Goal: Transaction & Acquisition: Obtain resource

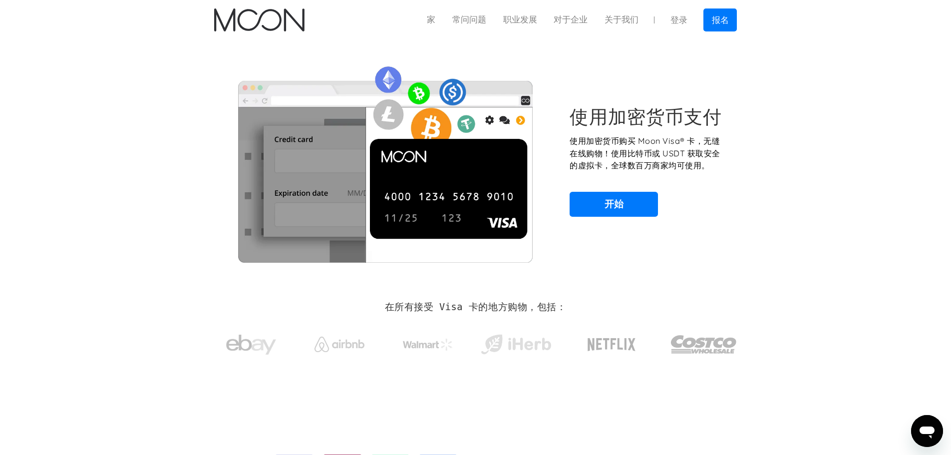
drag, startPoint x: 824, startPoint y: 154, endPoint x: 684, endPoint y: 172, distance: 141.4
click at [823, 153] on section "使用加密货币支付 使用加密货币购买 Moon Visa® 卡，无缝在线购物！使用比特币或 USDT 获取安全的虚拟卡，全球数百万商家均可使用。 开始" at bounding box center [475, 161] width 951 height 242
click at [717, 22] on font "报名" at bounding box center [720, 20] width 17 height 10
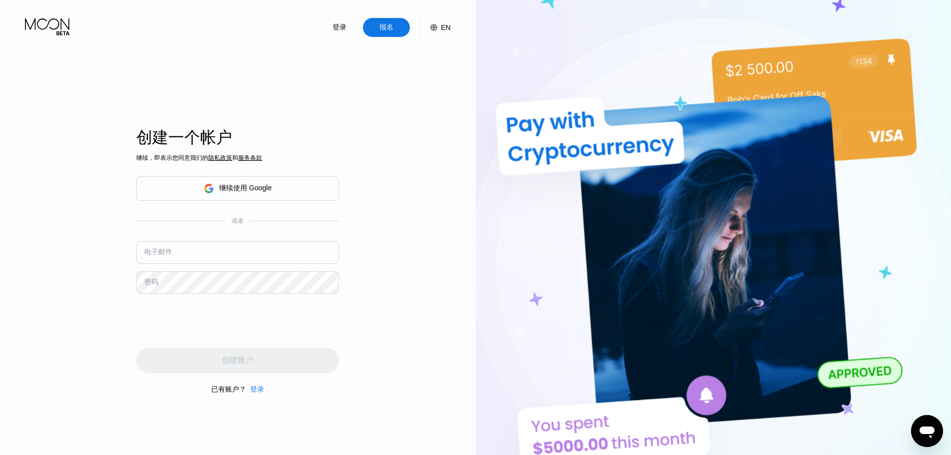
click at [229, 188] on font "继续使用 Google" at bounding box center [245, 188] width 52 height 8
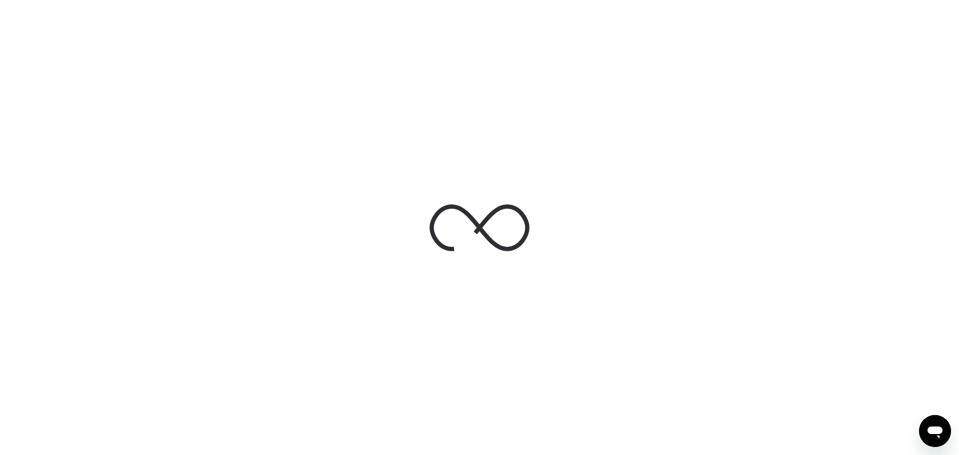
click at [442, 176] on div at bounding box center [479, 228] width 150 height 108
click at [515, 220] on icon at bounding box center [479, 228] width 100 height 100
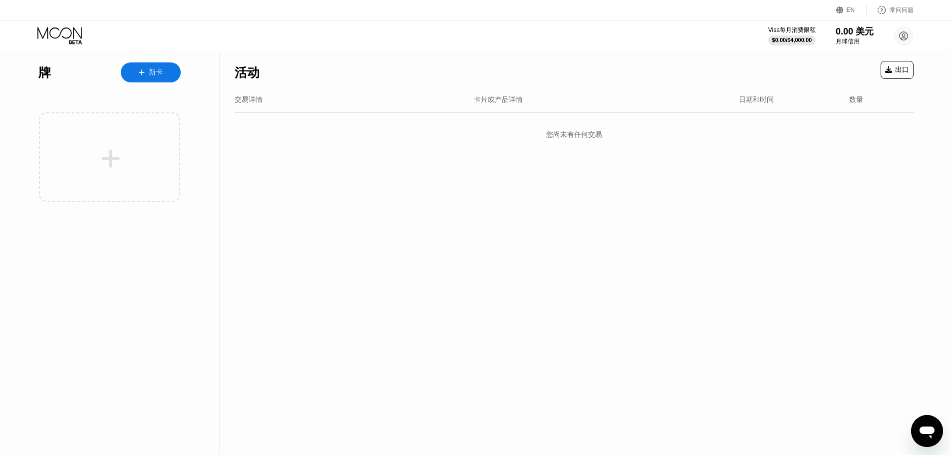
click at [847, 12] on font "EN" at bounding box center [851, 9] width 8 height 7
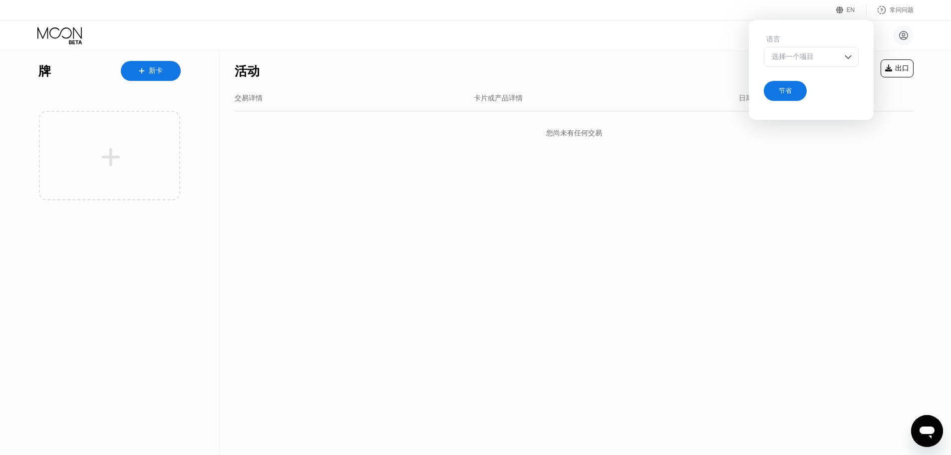
click at [830, 46] on div "语言 选择一个项目" at bounding box center [811, 56] width 95 height 42
click at [831, 54] on div "选择一个项目" at bounding box center [803, 56] width 69 height 9
click at [832, 59] on div "选择一个项目" at bounding box center [803, 56] width 69 height 9
click at [890, 209] on div "活动 出口 交易详情 卡片或产品详情 日期和时间 数量 您尚未有任何交易" at bounding box center [574, 253] width 709 height 404
click at [781, 89] on font "节省" at bounding box center [785, 90] width 13 height 7
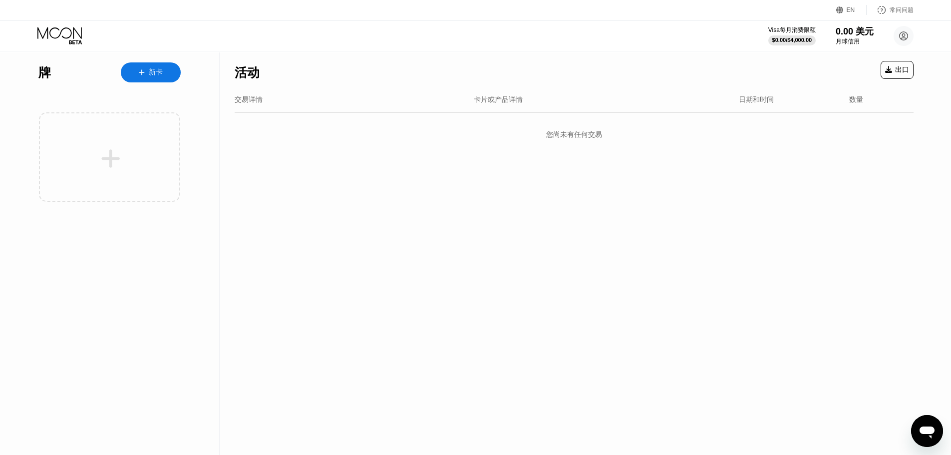
click at [852, 6] on font "EN" at bounding box center [851, 9] width 8 height 7
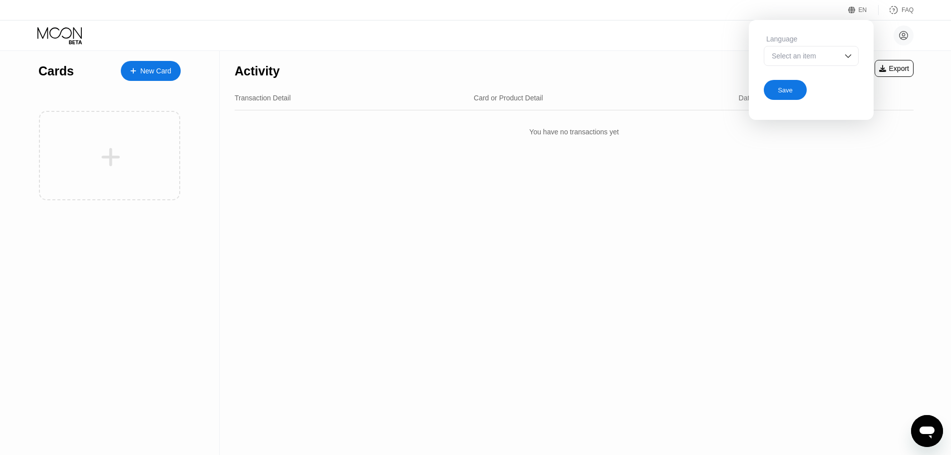
click at [614, 11] on div "EN Language Select an item Save FAQ" at bounding box center [475, 10] width 951 height 20
click at [860, 11] on div "EN" at bounding box center [863, 9] width 8 height 7
click at [857, 9] on div "EN" at bounding box center [853, 10] width 10 height 10
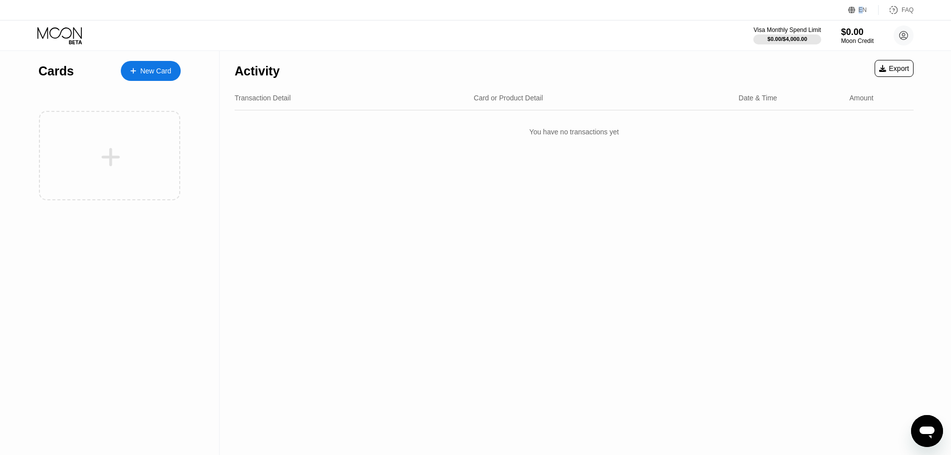
click at [857, 9] on div "EN" at bounding box center [853, 10] width 10 height 10
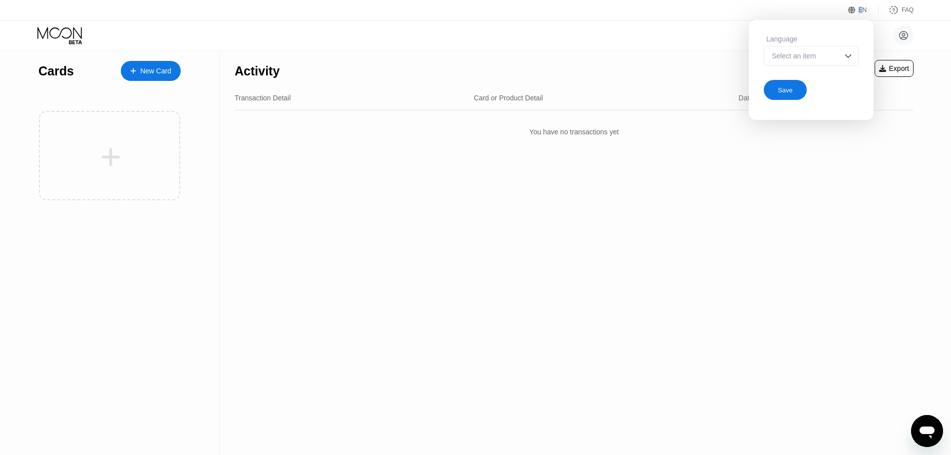
click at [857, 9] on div "EN" at bounding box center [853, 10] width 10 height 10
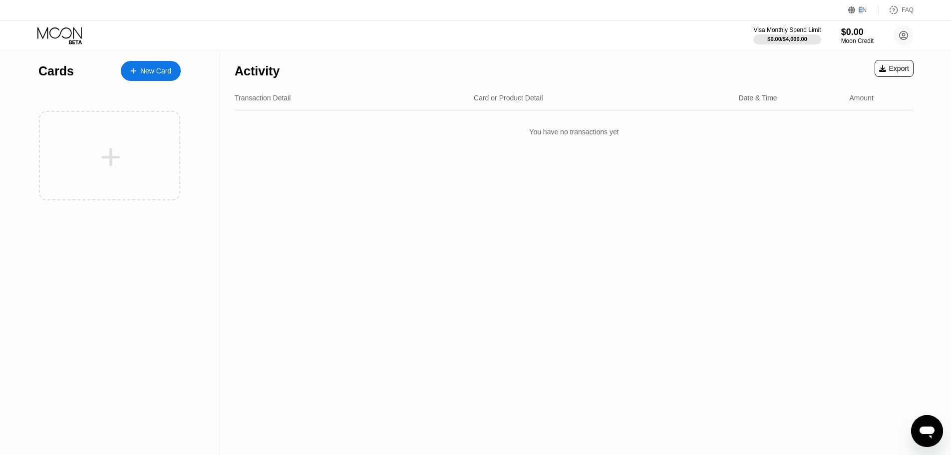
click at [857, 9] on div "EN" at bounding box center [853, 10] width 10 height 10
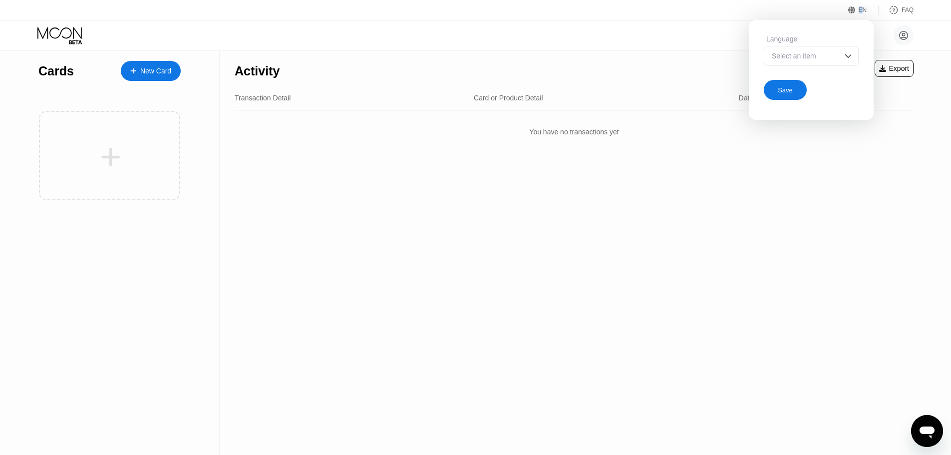
click at [827, 54] on div "Select an item" at bounding box center [803, 56] width 69 height 8
click at [785, 91] on div at bounding box center [811, 96] width 94 height 20
click at [637, 42] on div "库龙 ermirentsokol@gmail.com  Home Settings Support Careers About Us Log out Pri…" at bounding box center [475, 35] width 951 height 30
click at [850, 47] on div at bounding box center [811, 56] width 95 height 20
click at [869, 209] on div "Activity Export Transaction Detail Card or Product Detail Date & Time Amount Yo…" at bounding box center [574, 253] width 709 height 404
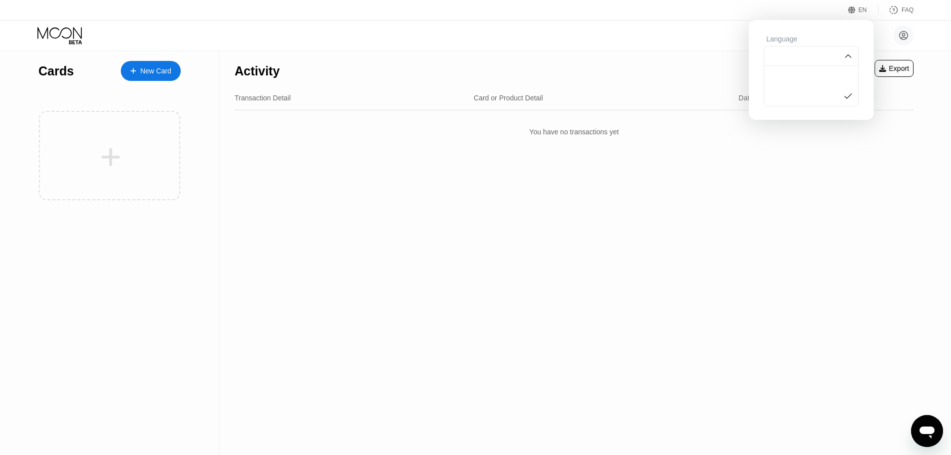
click at [857, 14] on div "EN" at bounding box center [853, 10] width 10 height 10
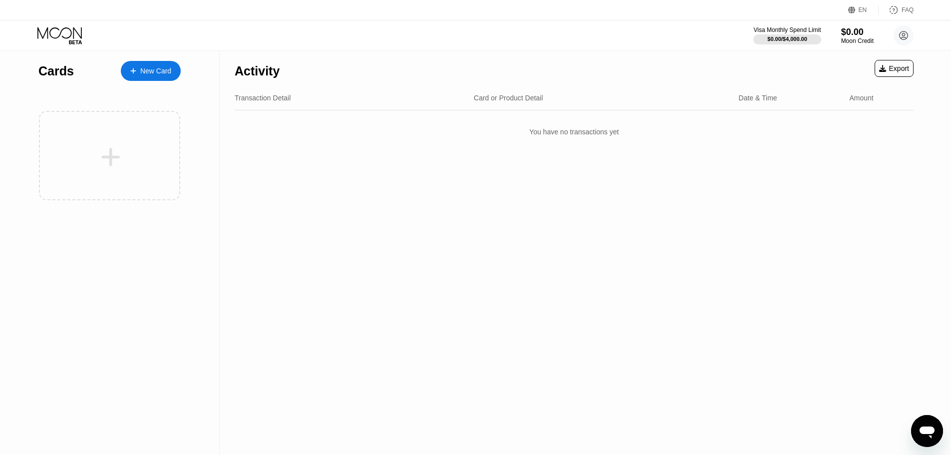
click at [913, 35] on circle at bounding box center [904, 35] width 20 height 20
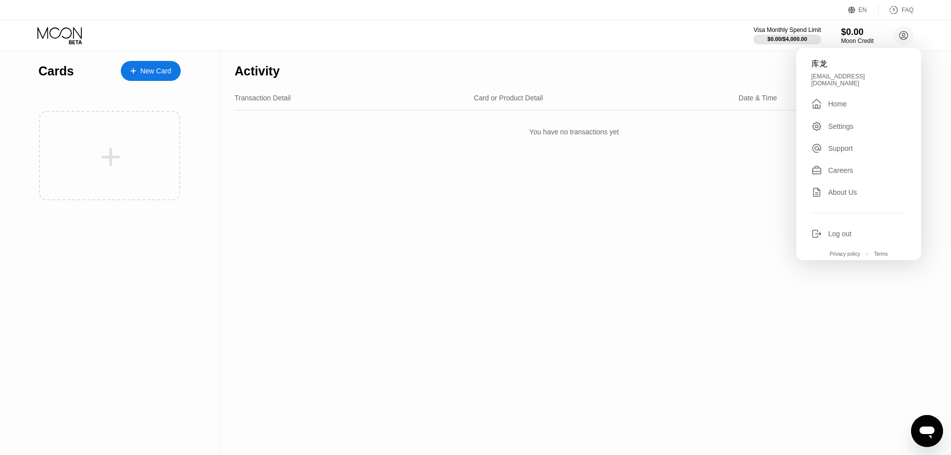
click at [828, 122] on div "Settings" at bounding box center [840, 126] width 25 height 8
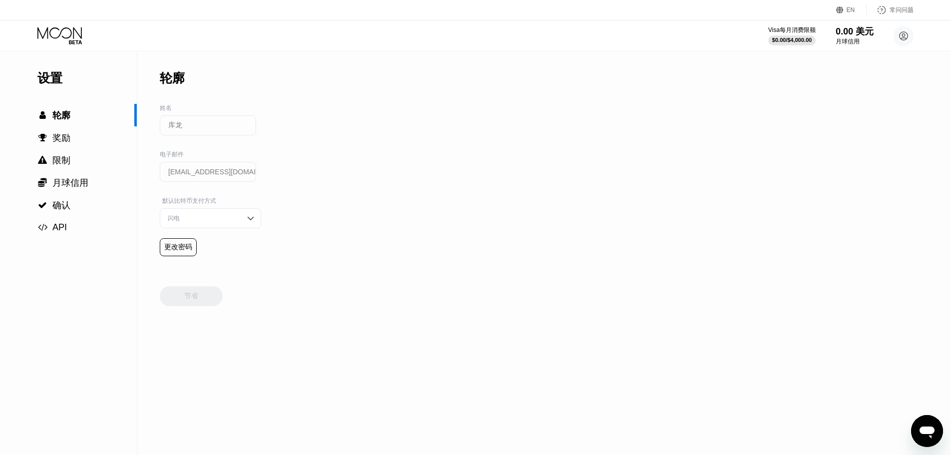
click at [217, 220] on div "闪电" at bounding box center [202, 218] width 75 height 8
click at [331, 167] on div "设置  轮廓  奖励  限制  月球信用  确认  API 轮廓 姓名 库龙 电子邮件 ermirentsokol@gmail.com 默认比特币…" at bounding box center [475, 253] width 951 height 402
click at [59, 140] on font "奖励" at bounding box center [61, 138] width 18 height 10
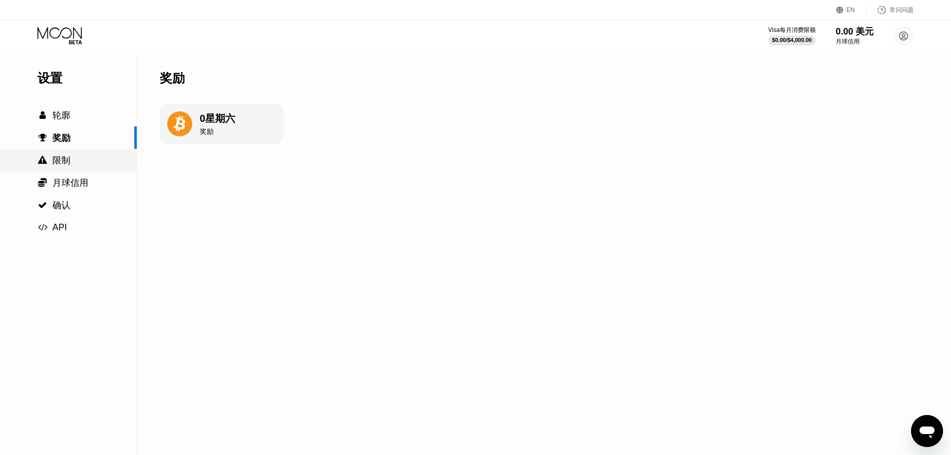
click at [72, 164] on div " 限制" at bounding box center [68, 160] width 137 height 12
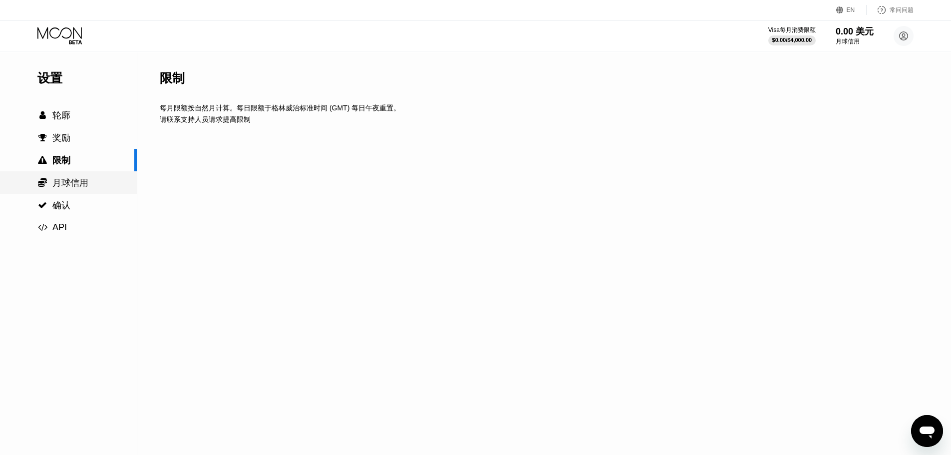
click at [73, 175] on div " 月球信用" at bounding box center [68, 182] width 137 height 22
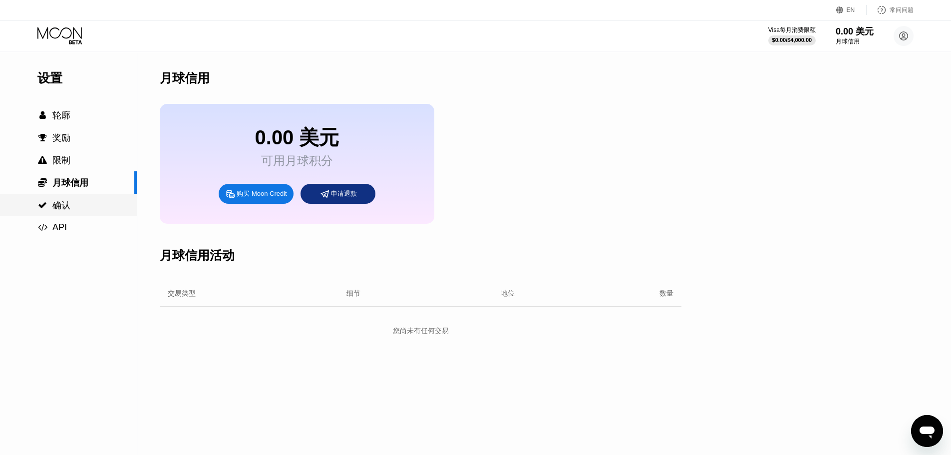
click at [64, 203] on font "确认" at bounding box center [61, 205] width 18 height 10
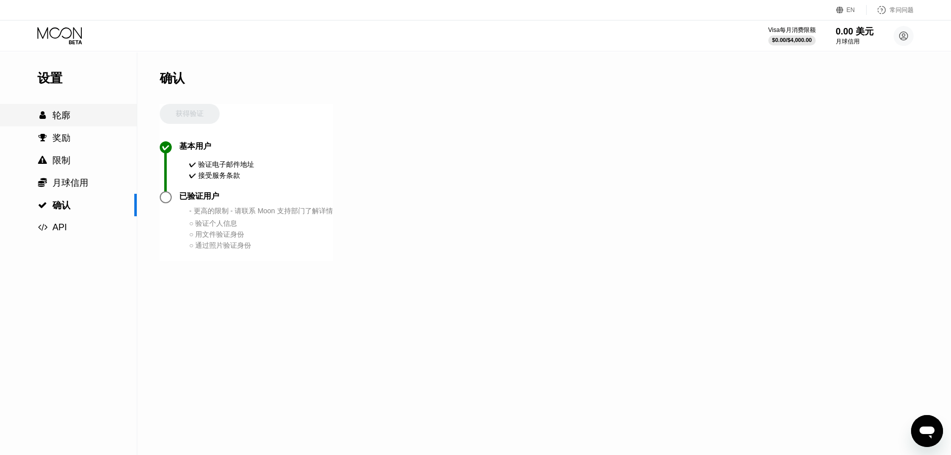
click at [83, 115] on div " 轮廓" at bounding box center [68, 115] width 137 height 12
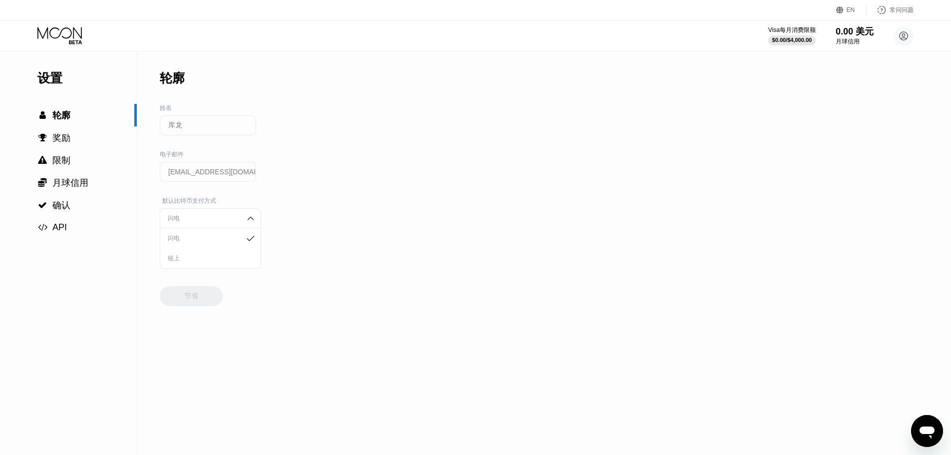
click at [659, 143] on div "设置  轮廓  奖励  限制  月球信用  确认  API 轮廓 姓名 库龙 电子邮件 ermirentsokol@gmail.com 默认比特币…" at bounding box center [475, 253] width 951 height 402
click at [908, 39] on circle at bounding box center [904, 36] width 20 height 20
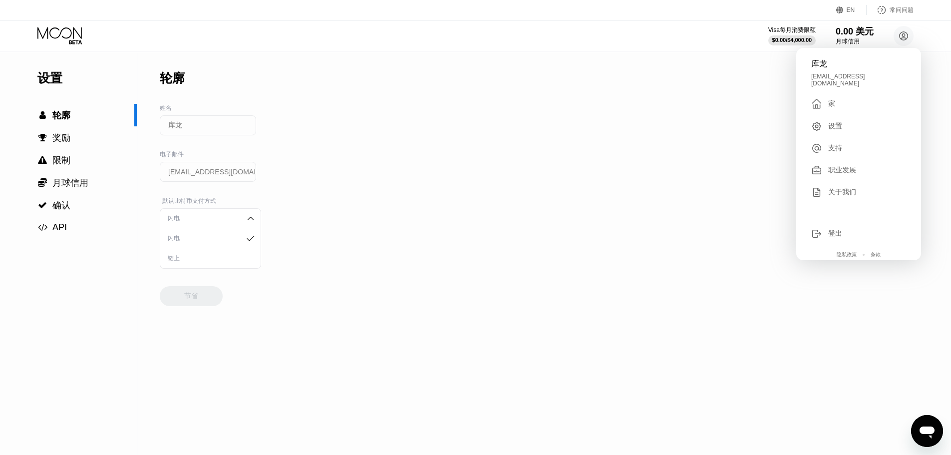
click at [337, 155] on div "设置  轮廓  奖励  限制  月球信用  确认  API 轮廓 姓名 库龙 电子邮件 ermirentsokol@gmail.com 默认比特币…" at bounding box center [475, 253] width 951 height 402
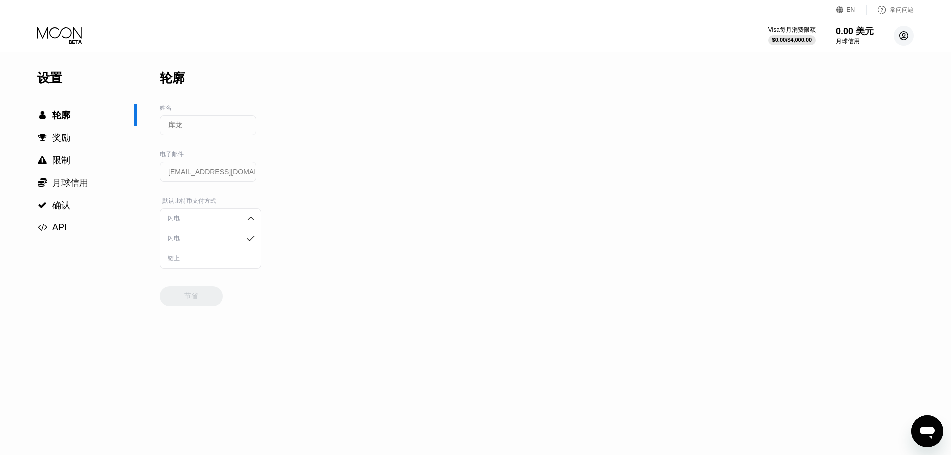
click at [903, 37] on icon at bounding box center [903, 35] width 5 height 5
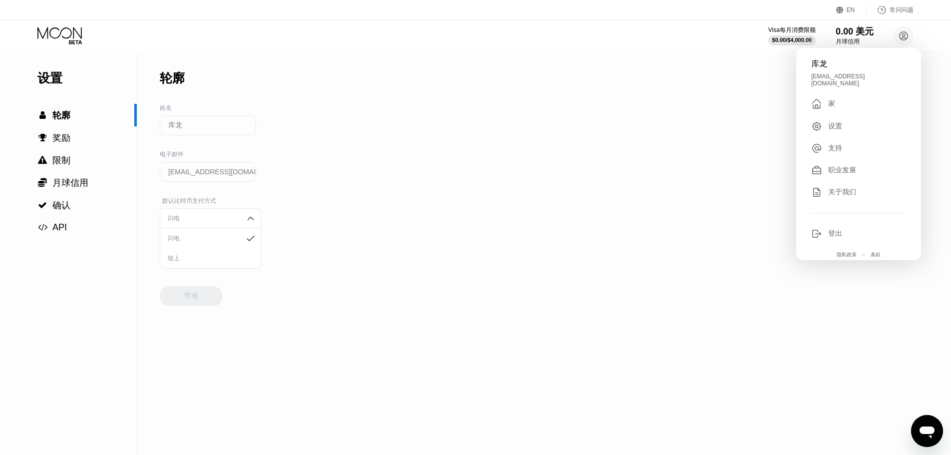
click at [822, 100] on div "" at bounding box center [819, 104] width 17 height 12
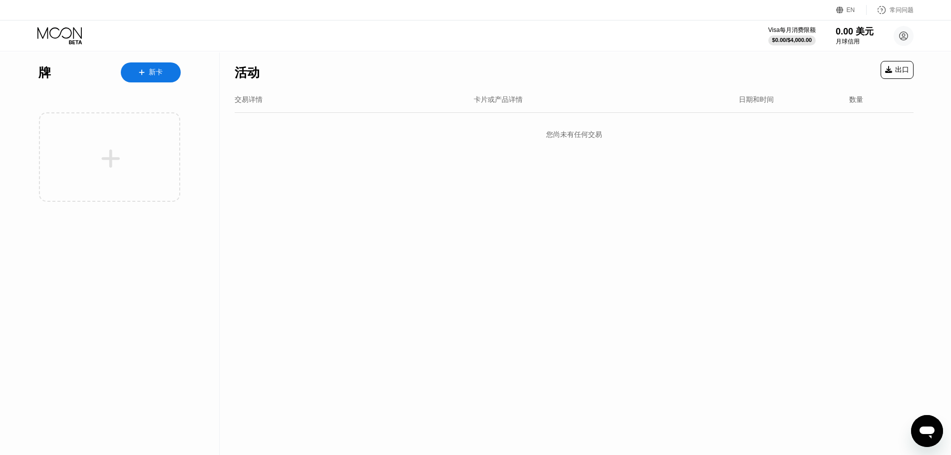
click at [182, 71] on div "牌 新卡" at bounding box center [110, 253] width 220 height 402
click at [149, 75] on font "新卡" at bounding box center [156, 72] width 14 height 8
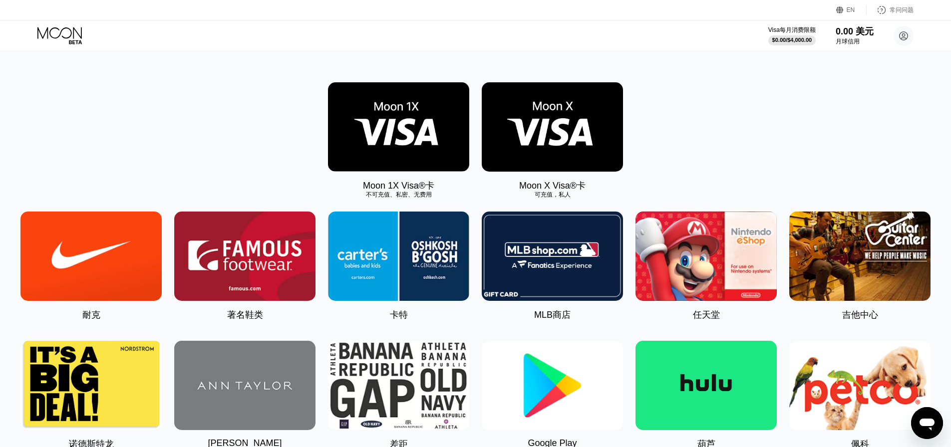
scroll to position [333, 0]
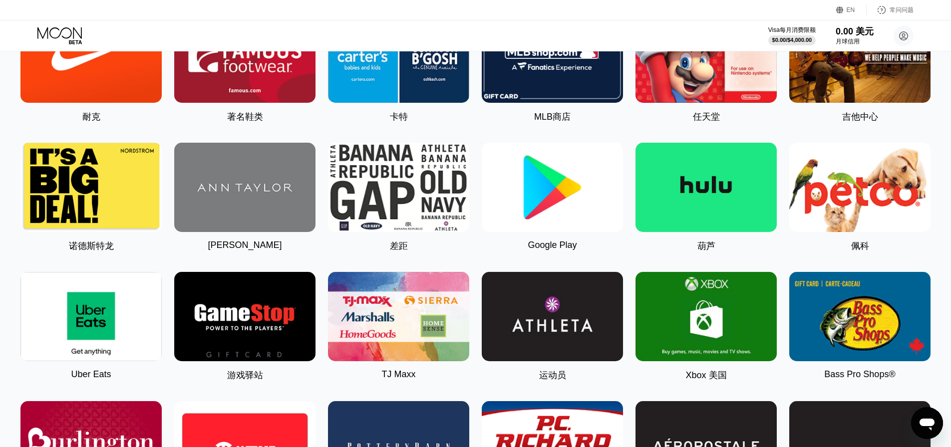
click at [567, 191] on img at bounding box center [552, 187] width 141 height 89
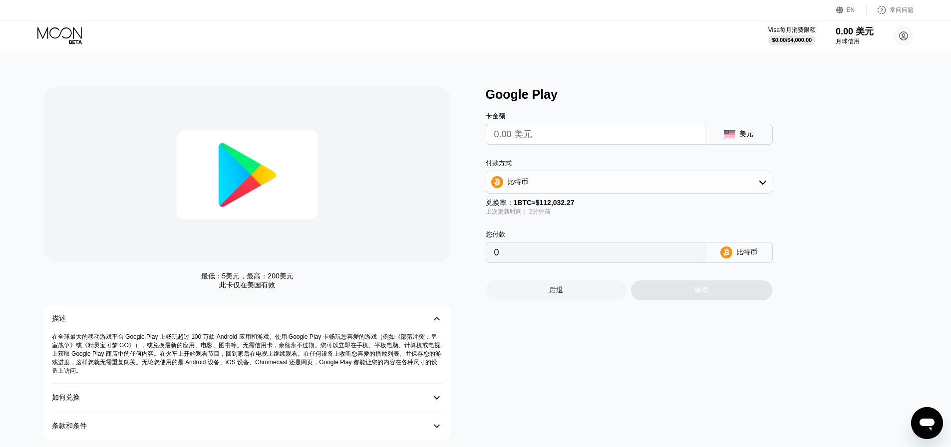
click at [510, 139] on input "text" at bounding box center [595, 134] width 203 height 20
click at [627, 135] on input "text" at bounding box center [595, 134] width 203 height 20
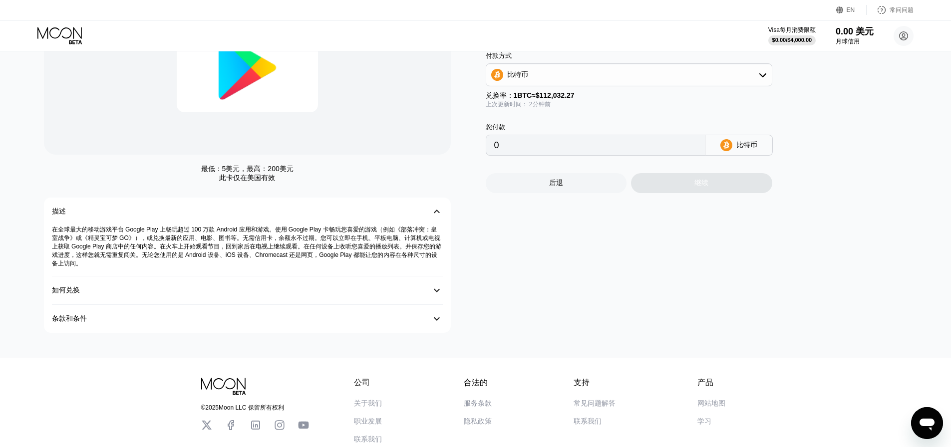
scroll to position [43, 0]
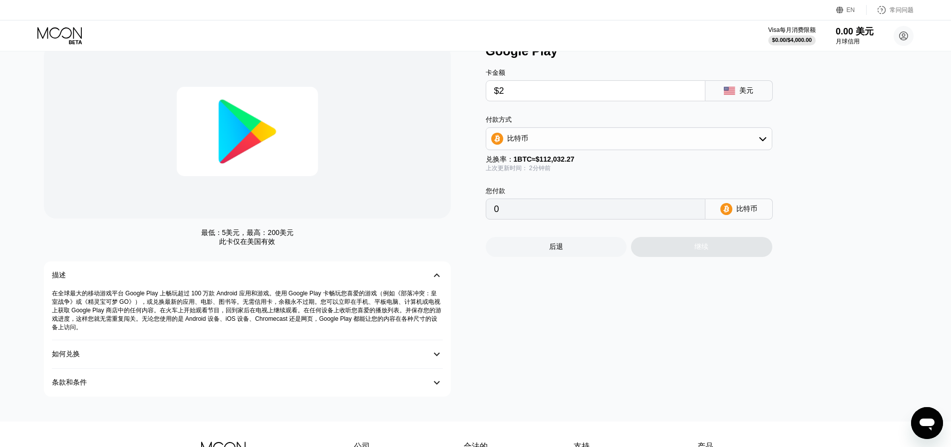
type input "$20"
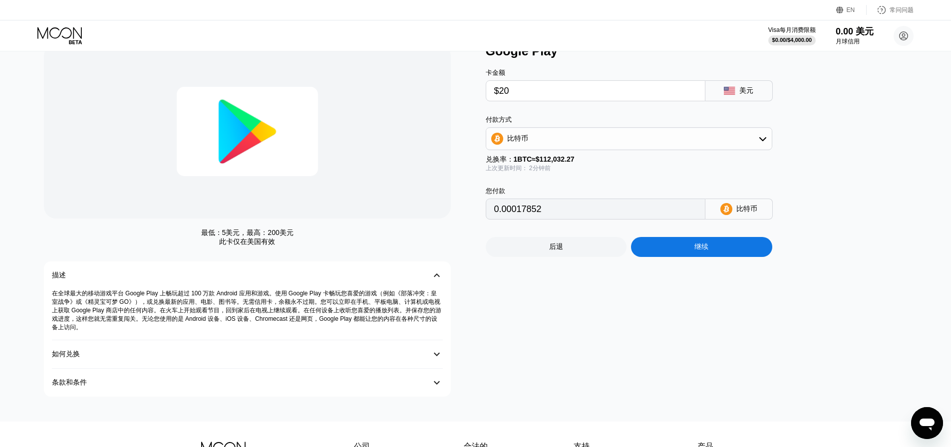
type input "0.00017852"
type input "$20"
click at [585, 319] on div "Google Play 卡金额 $20 美元 付款方式 比特币 兑换率： 1 BTC ≈ $112,032.27 上次更新时间： 2分钟前 您付款 0.000…" at bounding box center [702, 220] width 432 height 353
click at [560, 148] on div "比特币" at bounding box center [629, 139] width 286 height 20
click at [543, 192] on font "TRON 上的 USDT" at bounding box center [538, 188] width 57 height 8
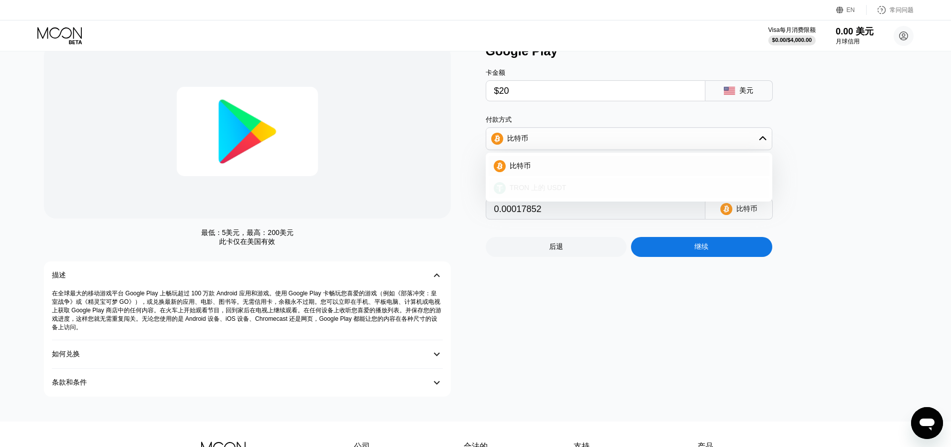
type input "20.20"
click at [565, 308] on div "Google Play 卡金额 $20 美元 付款方式 TRON 上的 USDT 兑换率： 1 BTC ≈ $112,032.27 上次更新时间： 2分钟前 …" at bounding box center [702, 220] width 432 height 353
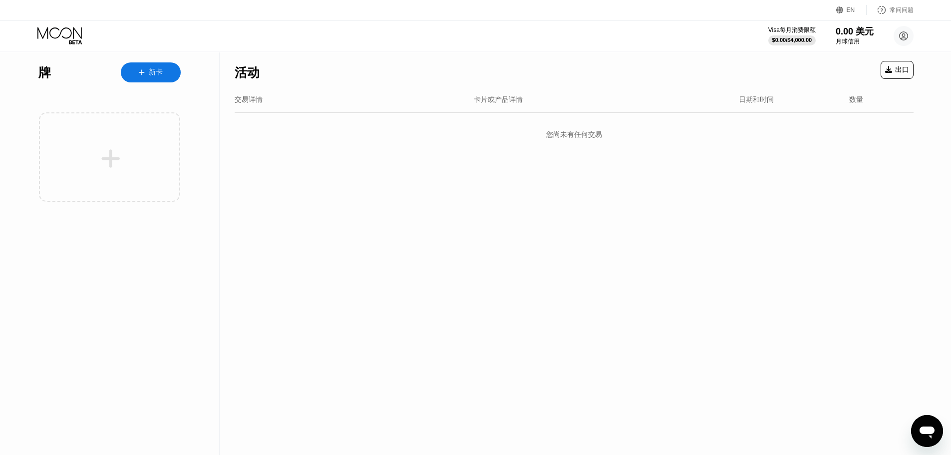
click at [447, 202] on div "活动 出口 交易详情 卡片或产品详情 日期和时间 数量 您尚未有任何交易" at bounding box center [574, 253] width 709 height 402
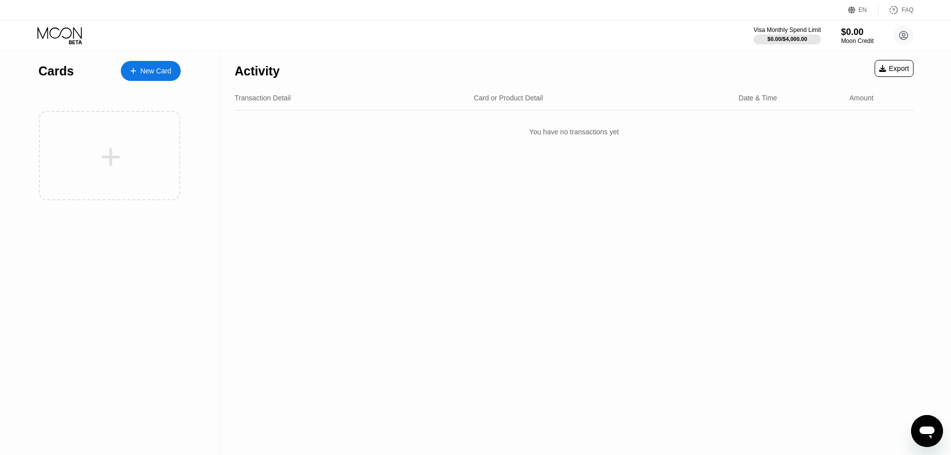
click at [422, 211] on div "Activity Export Transaction Detail Card or Product Detail Date & Time Amount Yo…" at bounding box center [574, 253] width 709 height 404
click at [145, 72] on div "New Card" at bounding box center [155, 71] width 31 height 8
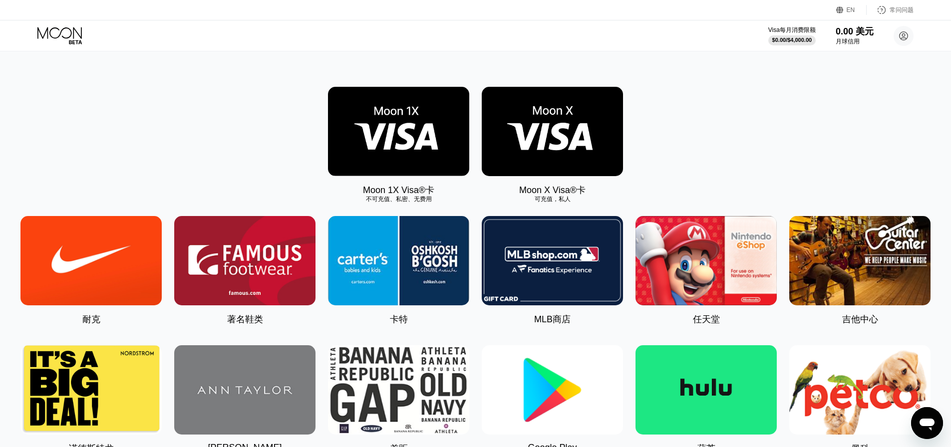
scroll to position [133, 0]
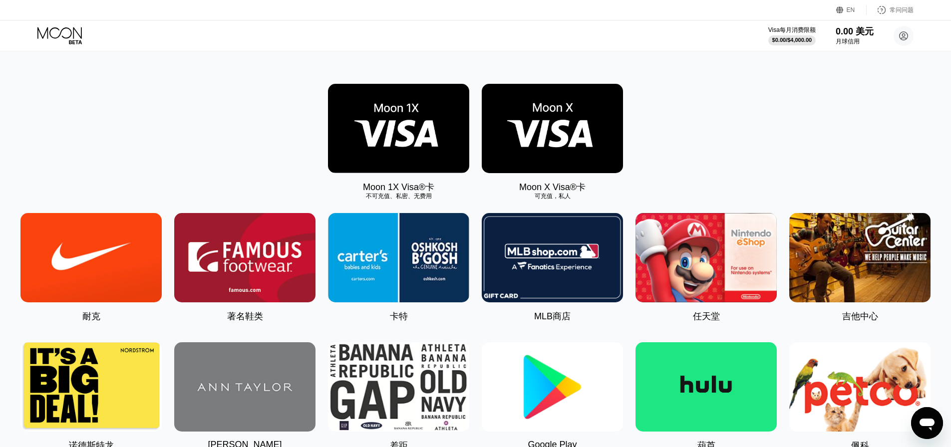
click at [556, 127] on img at bounding box center [552, 128] width 141 height 89
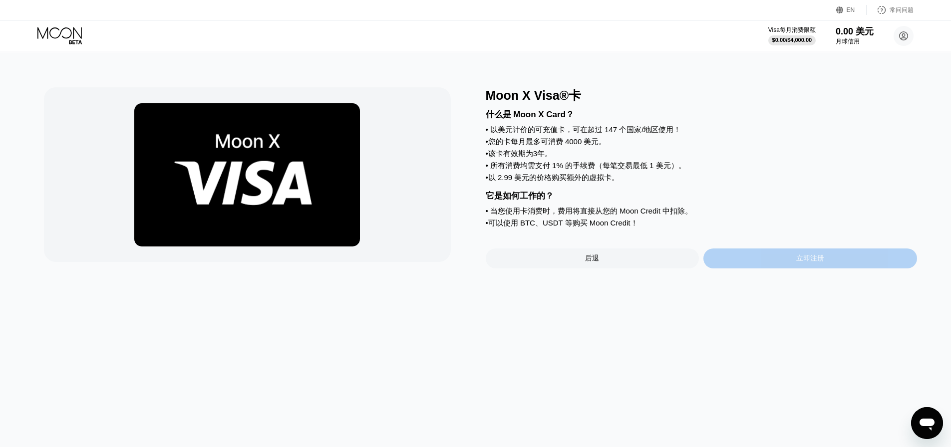
click at [797, 269] on div "立即注册" at bounding box center [810, 259] width 214 height 20
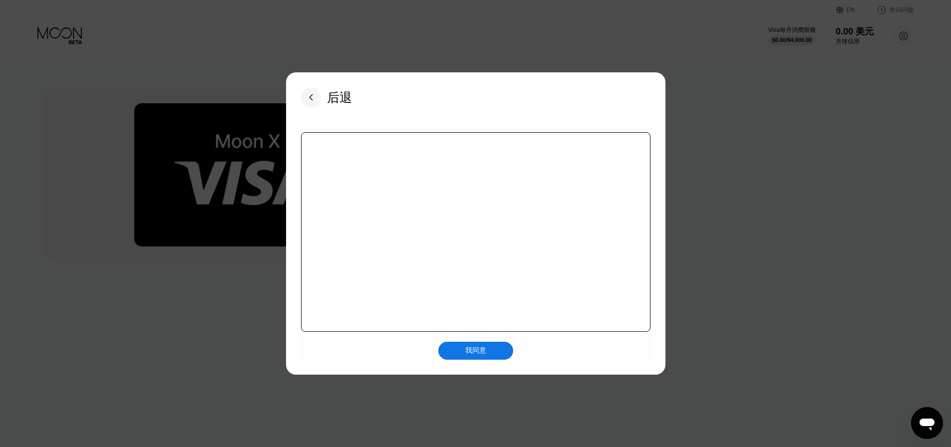
scroll to position [157, 0]
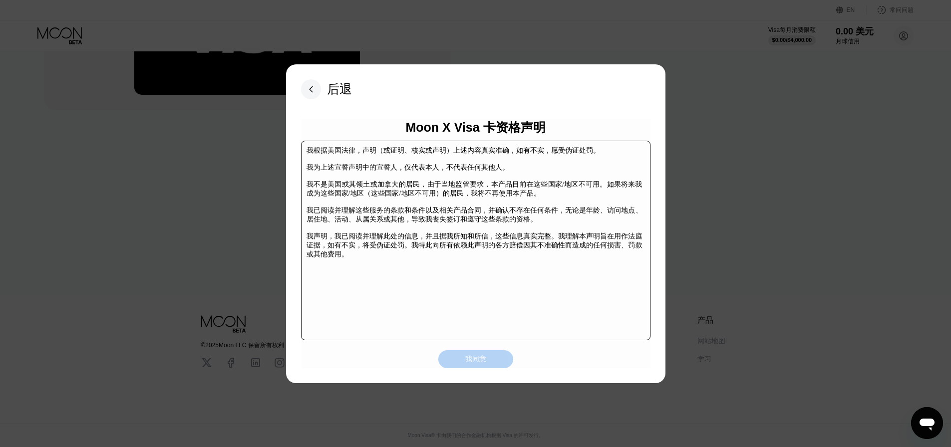
click at [490, 358] on div "我同意" at bounding box center [475, 359] width 75 height 18
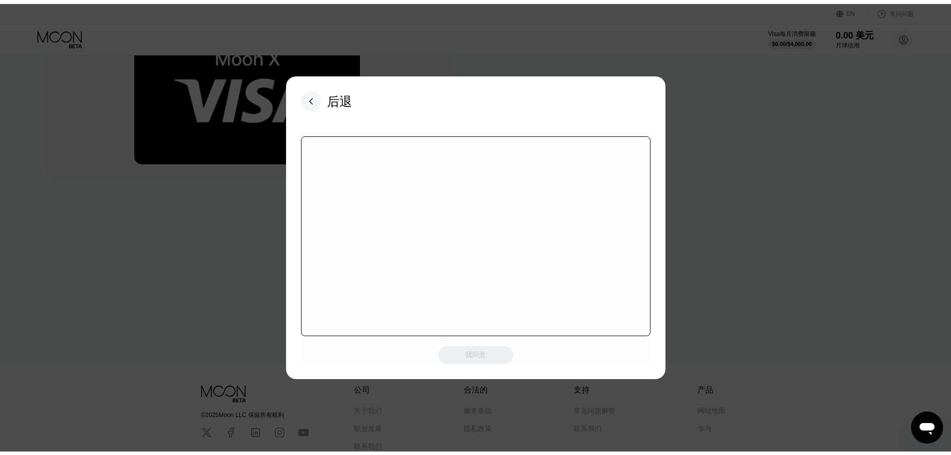
scroll to position [0, 0]
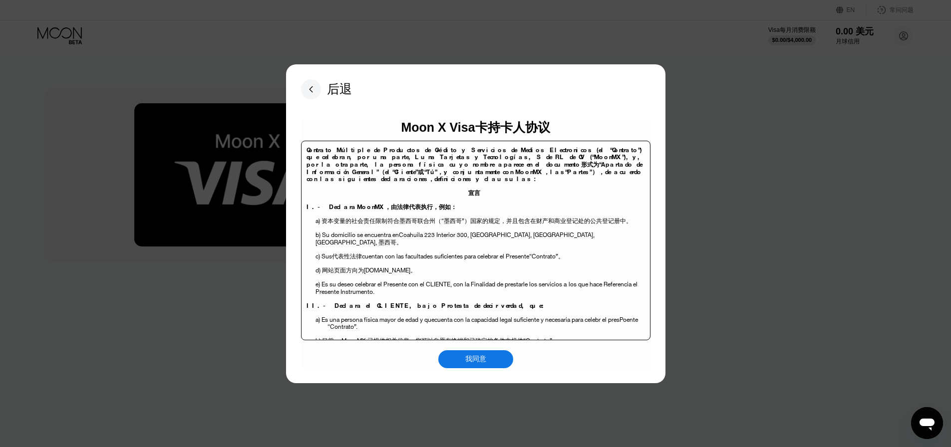
click at [481, 361] on font "我同意" at bounding box center [475, 359] width 21 height 8
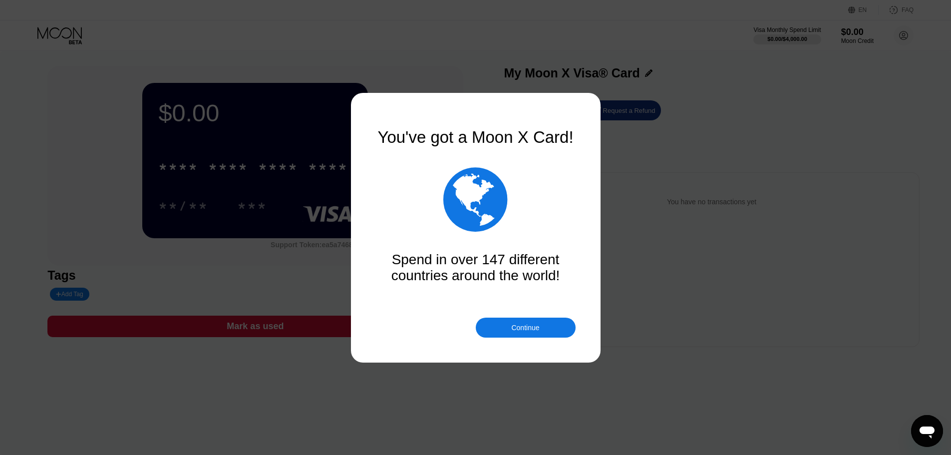
click at [528, 332] on div "Continue" at bounding box center [525, 328] width 28 height 8
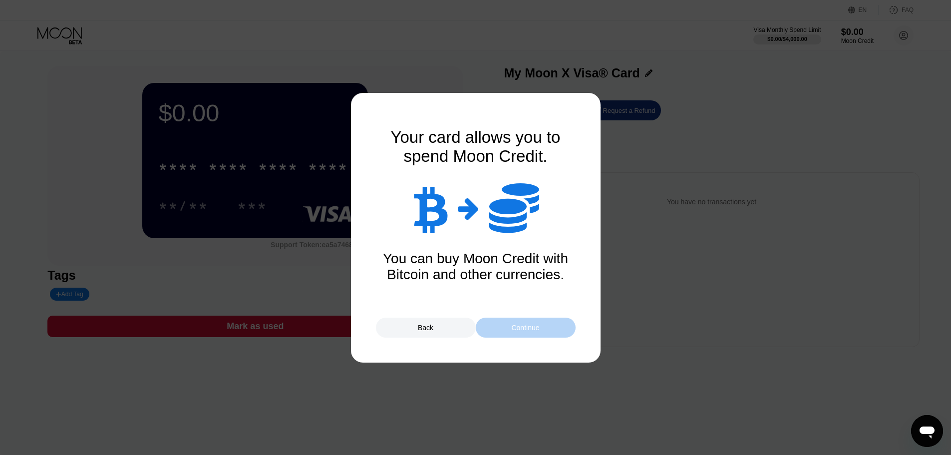
click at [530, 324] on div "Continue" at bounding box center [525, 328] width 28 height 8
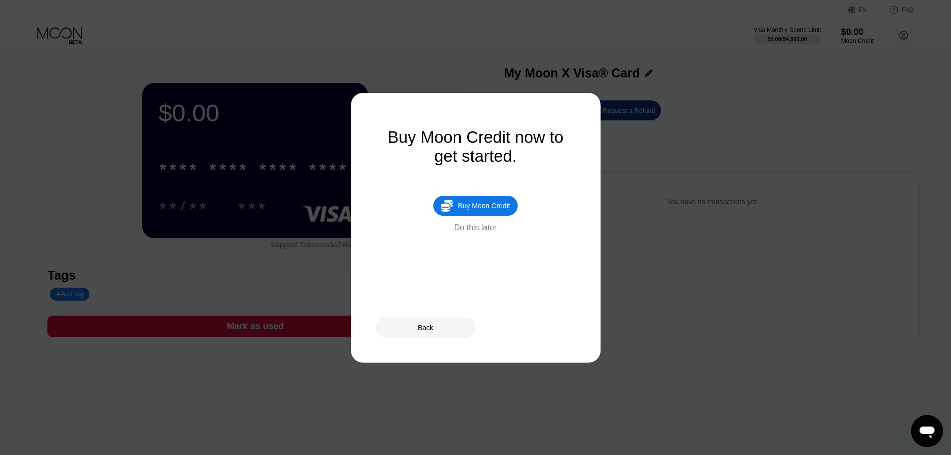
click at [475, 232] on div "Do this later" at bounding box center [475, 227] width 42 height 9
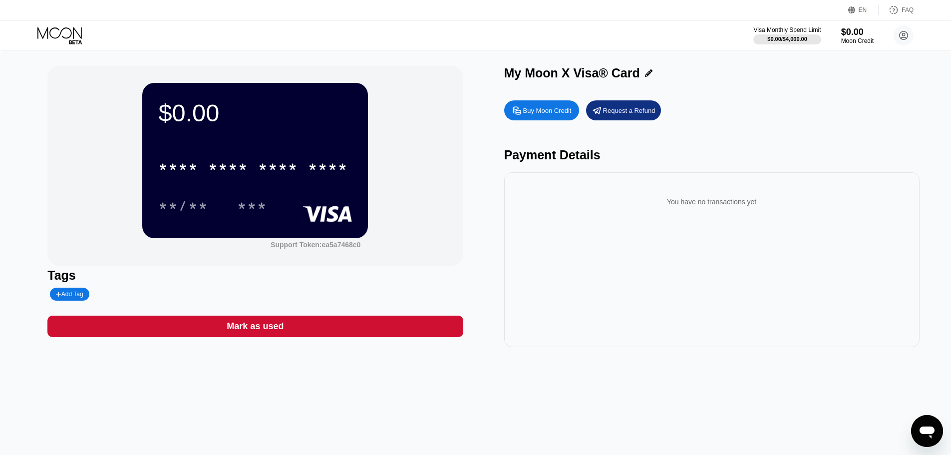
click at [674, 216] on div "You have no transactions yet" at bounding box center [711, 202] width 399 height 28
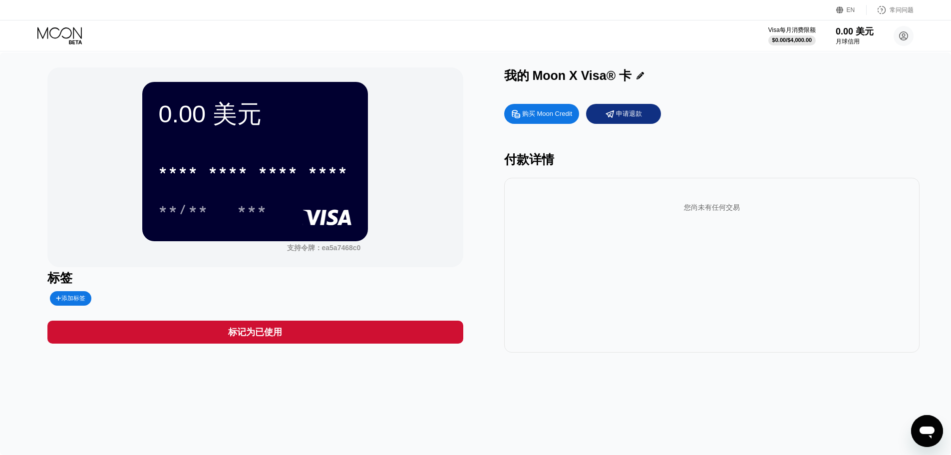
click at [357, 297] on div "标签 添加标签" at bounding box center [254, 288] width 415 height 36
click at [63, 301] on font "添加标签" at bounding box center [73, 298] width 24 height 7
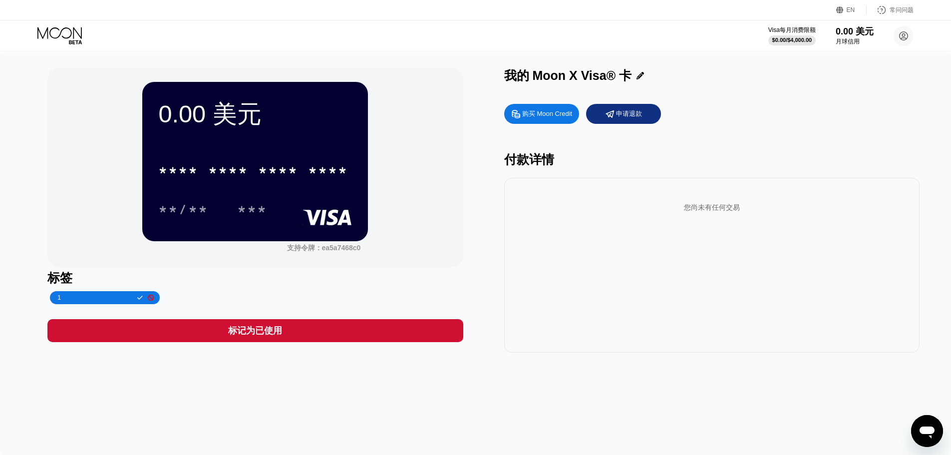
type input "1"
click at [187, 288] on div "标签 1" at bounding box center [254, 287] width 415 height 34
click at [132, 298] on div at bounding box center [137, 298] width 10 height 6
click at [549, 117] on font "购买 Moon Credit" at bounding box center [547, 113] width 50 height 7
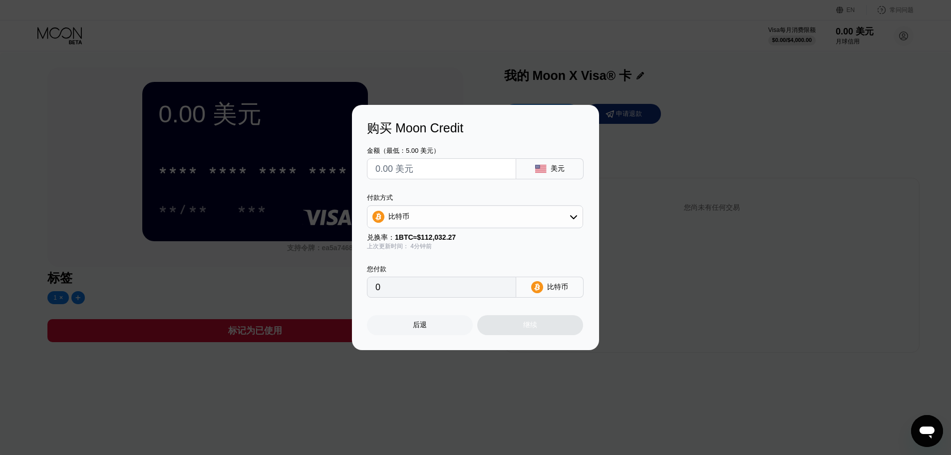
click at [429, 170] on input "text" at bounding box center [441, 169] width 132 height 20
click at [403, 167] on input "text" at bounding box center [441, 169] width 132 height 20
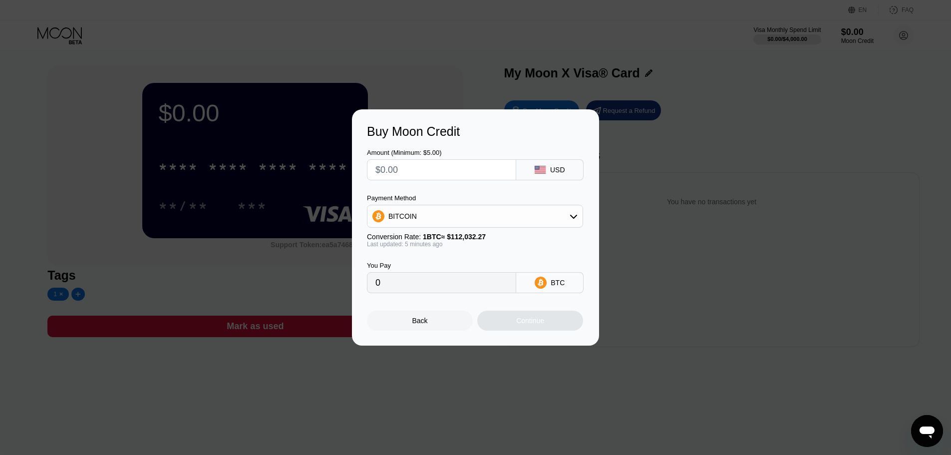
click at [437, 167] on input "text" at bounding box center [441, 170] width 132 height 20
type input "$20"
type input "0.00017839"
type input "$20"
click at [491, 185] on div "Amount (Minimum: $5.00) $20 USD Payment Method BITCOIN Conversion Rate: 1 BTC ≈…" at bounding box center [475, 216] width 217 height 154
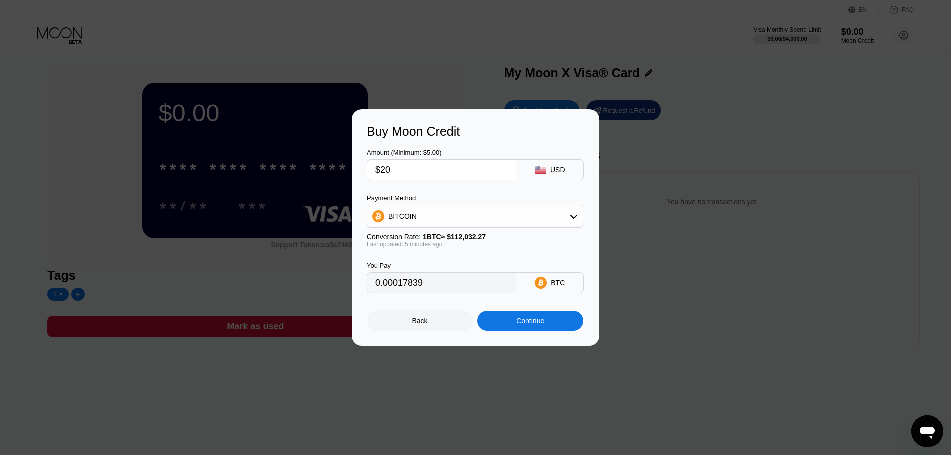
drag, startPoint x: 661, startPoint y: 233, endPoint x: 460, endPoint y: 204, distance: 203.2
click at [461, 203] on div "Payment Method BITCOIN" at bounding box center [475, 210] width 216 height 33
click at [455, 222] on div "BITCOIN" at bounding box center [474, 216] width 215 height 20
click at [420, 267] on span "USDT on TRON" at bounding box center [416, 266] width 50 height 8
type input "20.20"
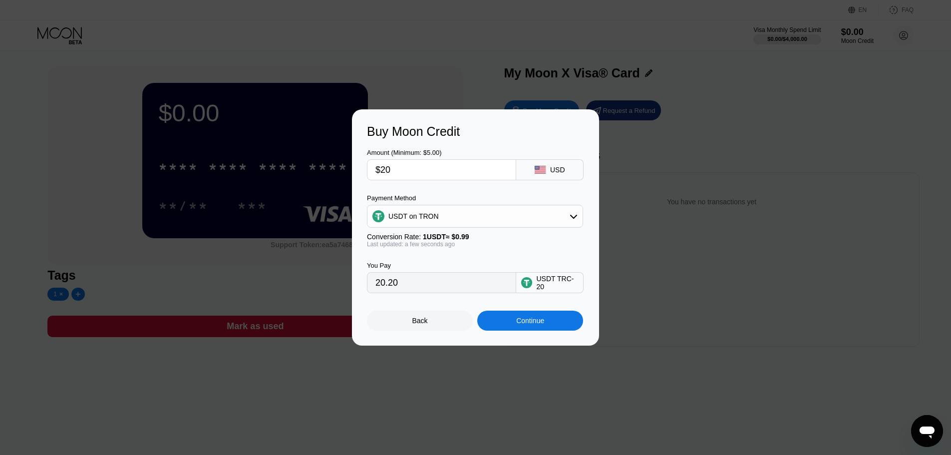
drag, startPoint x: 393, startPoint y: 165, endPoint x: 292, endPoint y: 161, distance: 101.4
click at [292, 161] on div "Buy Moon Credit Amount (Minimum: $5.00) $20 USD Payment Method USDT on TRON Con…" at bounding box center [475, 227] width 951 height 236
click at [409, 170] on input "$20" at bounding box center [441, 170] width 132 height 20
drag, startPoint x: 399, startPoint y: 169, endPoint x: 373, endPoint y: 168, distance: 26.0
click at [373, 168] on div "$20" at bounding box center [441, 169] width 149 height 21
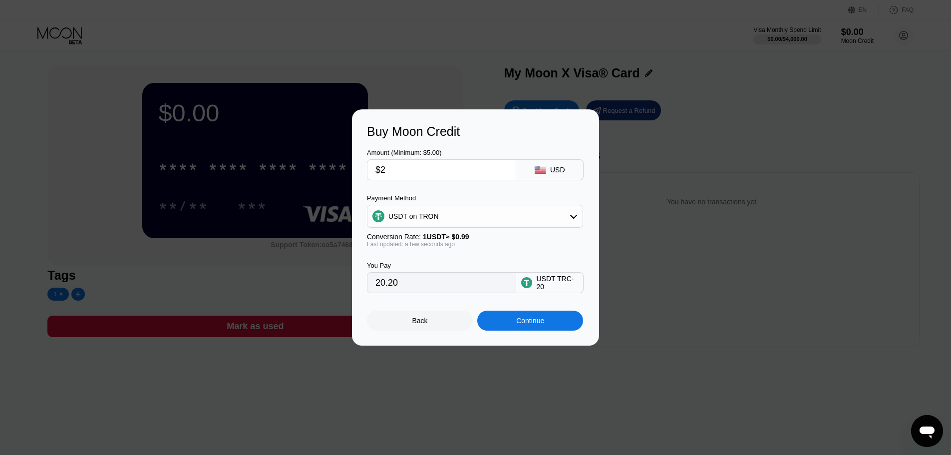
type input "$25"
type input "25.25"
type input "$25"
click at [459, 259] on div "You Pay 25.25 USDT TRC-20" at bounding box center [475, 270] width 217 height 45
click at [531, 324] on div "Continue" at bounding box center [530, 321] width 28 height 8
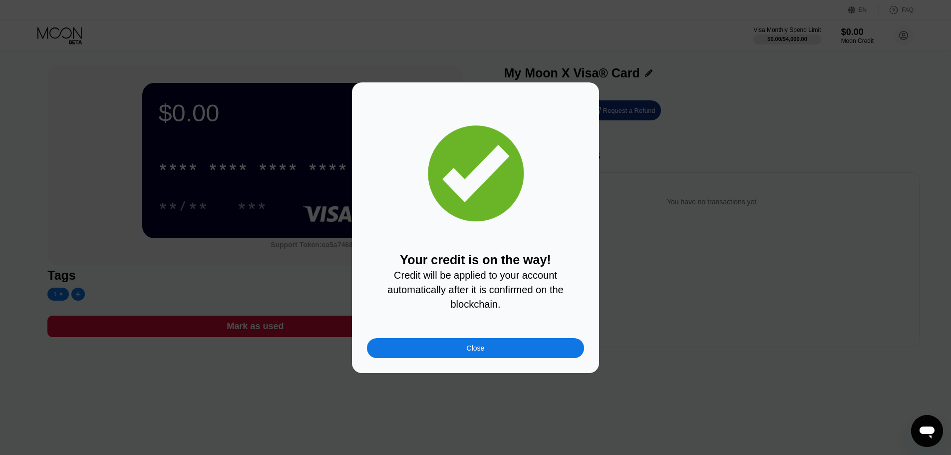
drag, startPoint x: 478, startPoint y: 349, endPoint x: 498, endPoint y: 341, distance: 22.0
click at [478, 349] on div "Close" at bounding box center [476, 348] width 18 height 8
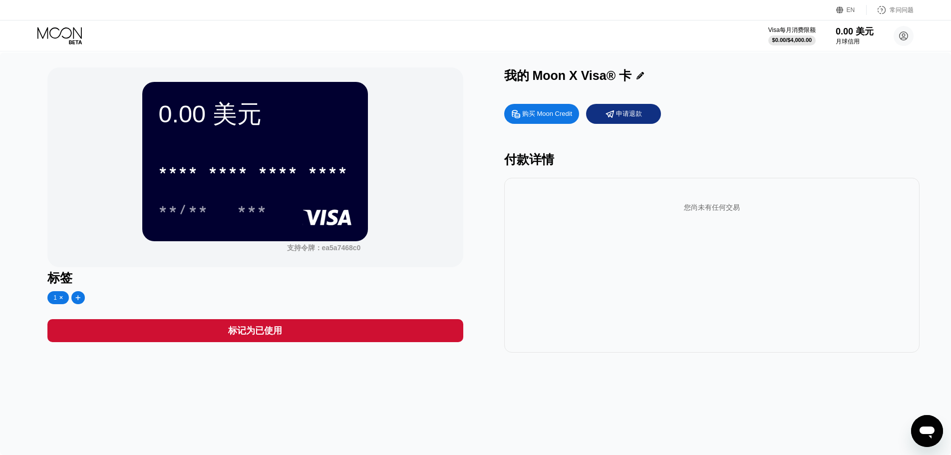
click at [721, 115] on div "购买 Moon Credit 申请退款" at bounding box center [711, 114] width 415 height 20
click at [547, 113] on font "购买 Moon Credit" at bounding box center [547, 113] width 50 height 7
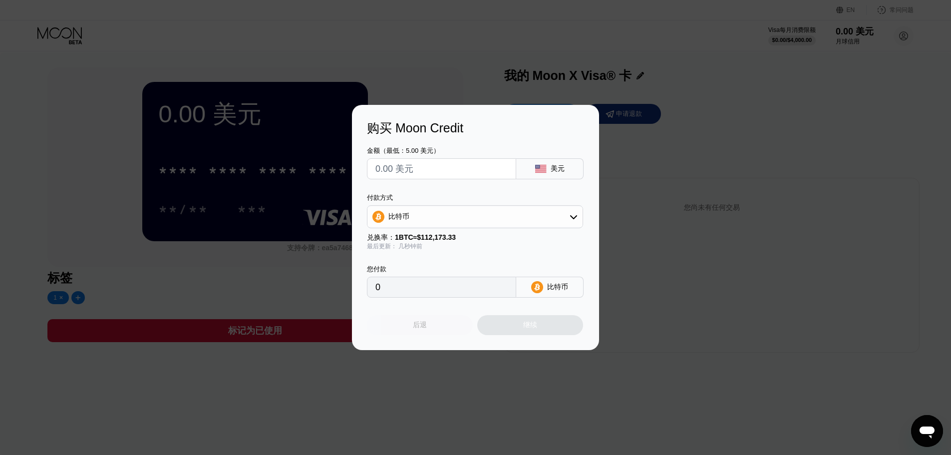
click at [440, 330] on div "后退" at bounding box center [420, 325] width 106 height 20
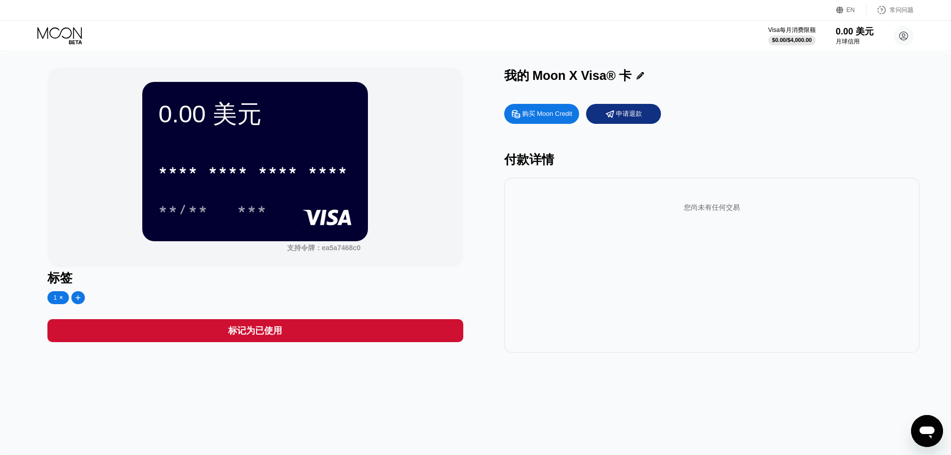
click at [626, 235] on div "您尚未有任何交易" at bounding box center [711, 265] width 415 height 175
click at [742, 240] on div "您尚未有任何交易" at bounding box center [711, 265] width 415 height 175
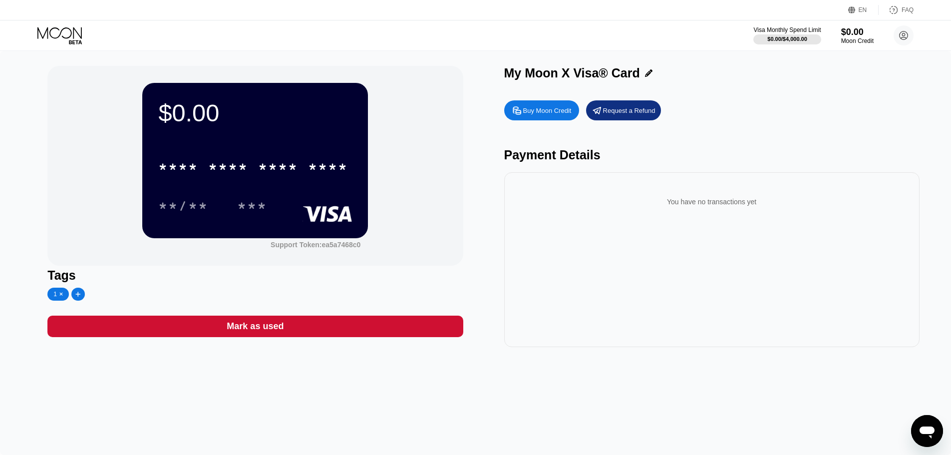
click at [648, 75] on icon at bounding box center [648, 72] width 7 height 7
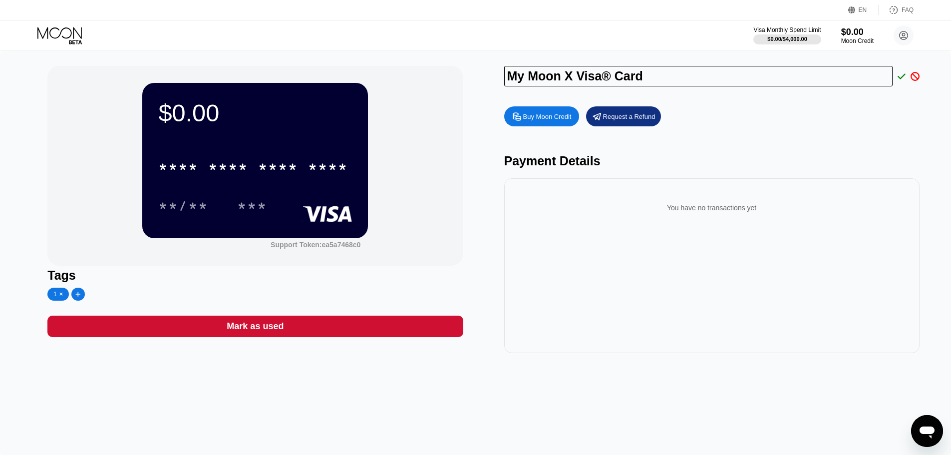
click at [784, 155] on div "Buy Moon Credit Request a Refund Payment Details You have no transactions yet" at bounding box center [711, 227] width 415 height 252
click at [915, 79] on icon at bounding box center [915, 76] width 9 height 9
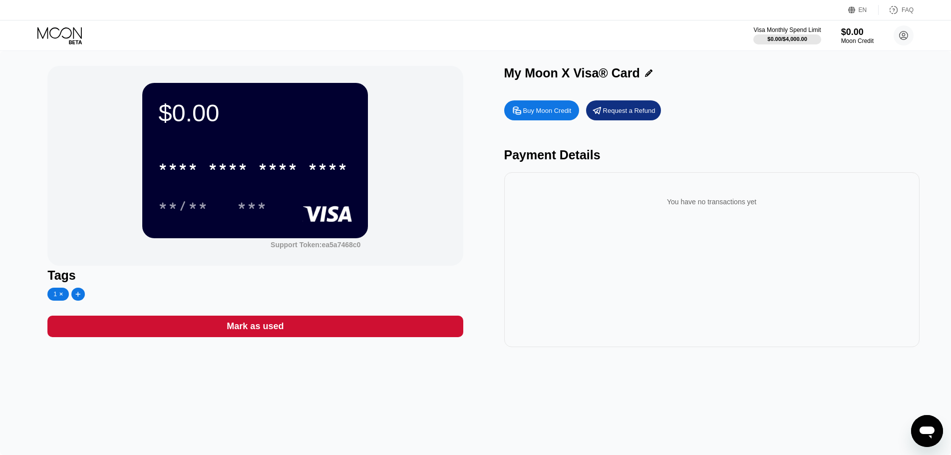
click at [494, 429] on div "$0.00 * * * * * * * * * * * * **** **/** *** Support Token: ea5a7468c0 Tags 1 M…" at bounding box center [475, 253] width 951 height 404
click at [66, 33] on icon at bounding box center [60, 35] width 46 height 17
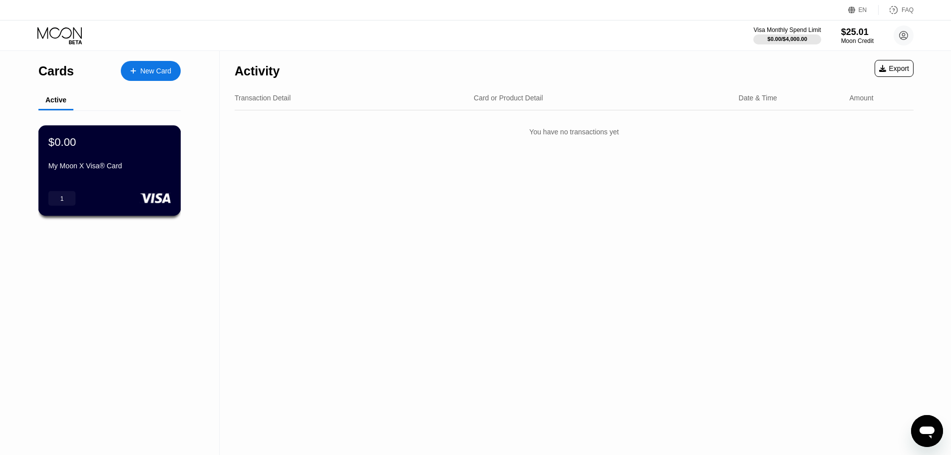
click at [120, 170] on div "My Moon X Visa® Card" at bounding box center [109, 166] width 122 height 8
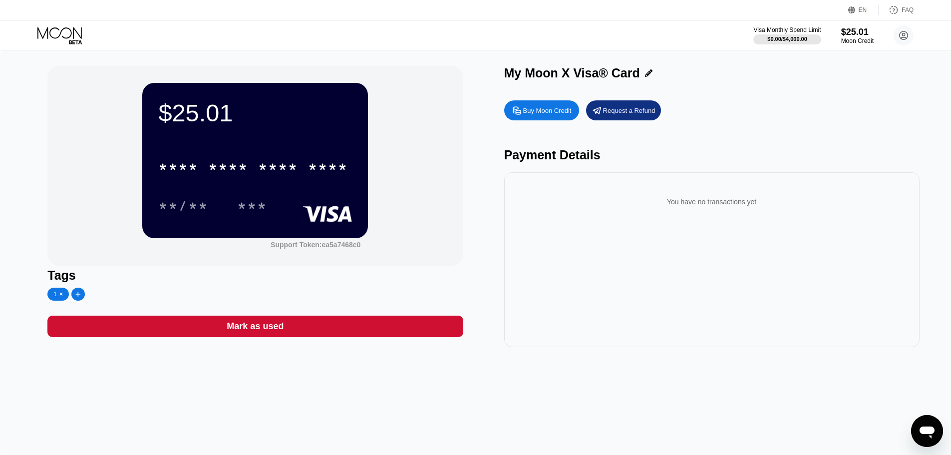
click at [496, 140] on div "$25.01 * * * * * * * * * * * * **** **/** *** Support Token: ea5a7468c0 Tags 1 …" at bounding box center [475, 206] width 856 height 281
click at [536, 114] on div "Buy Moon Credit" at bounding box center [547, 110] width 48 height 8
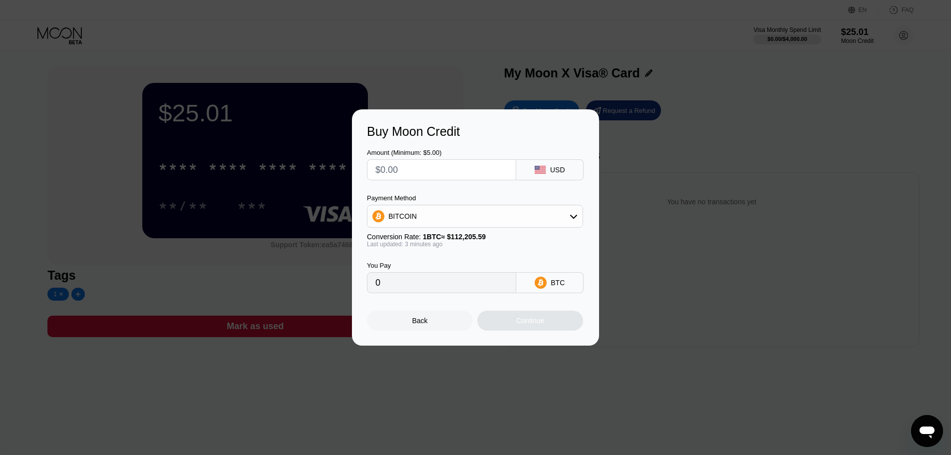
click at [423, 325] on div "Back" at bounding box center [419, 321] width 15 height 8
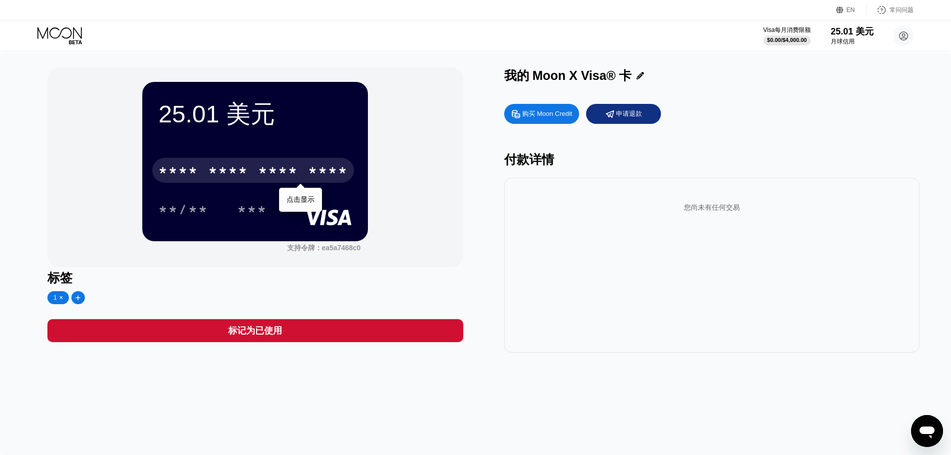
click at [218, 165] on font "*" at bounding box center [213, 172] width 10 height 16
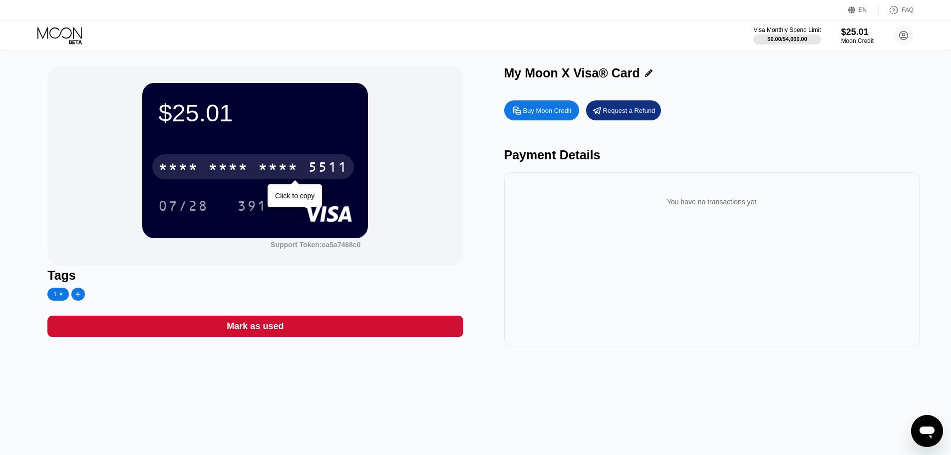
click at [400, 200] on div "$25.01 * * * * * * * * * * * * 5511 Click to copy 07/28 391 Support Token: ea5a…" at bounding box center [254, 166] width 415 height 200
click at [303, 169] on div "* * * * * * * * * * * * 5511" at bounding box center [253, 166] width 202 height 25
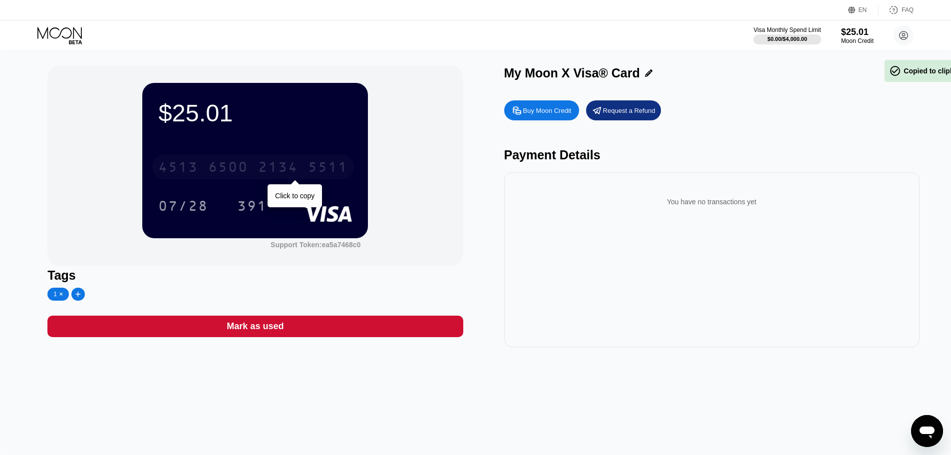
drag, startPoint x: 350, startPoint y: 167, endPoint x: 269, endPoint y: 168, distance: 81.4
click at [269, 168] on div "4513 6500 2134 5511" at bounding box center [253, 166] width 202 height 25
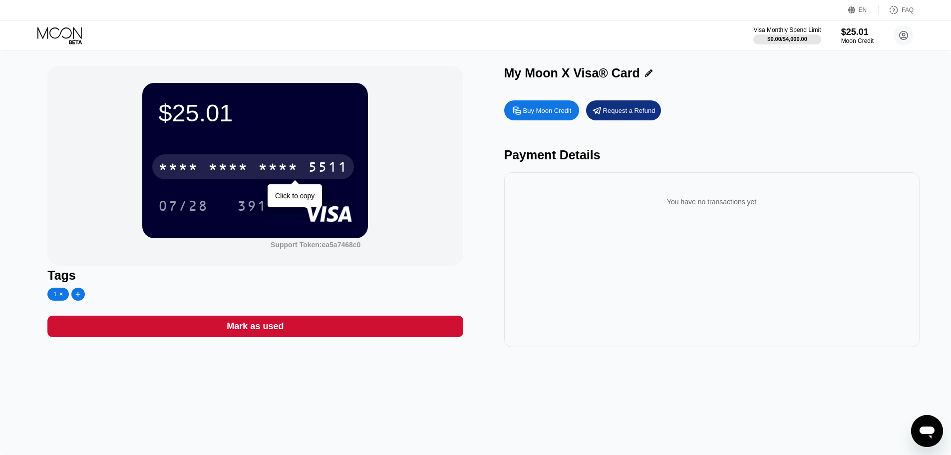
click at [234, 167] on div "* * * *" at bounding box center [228, 168] width 40 height 16
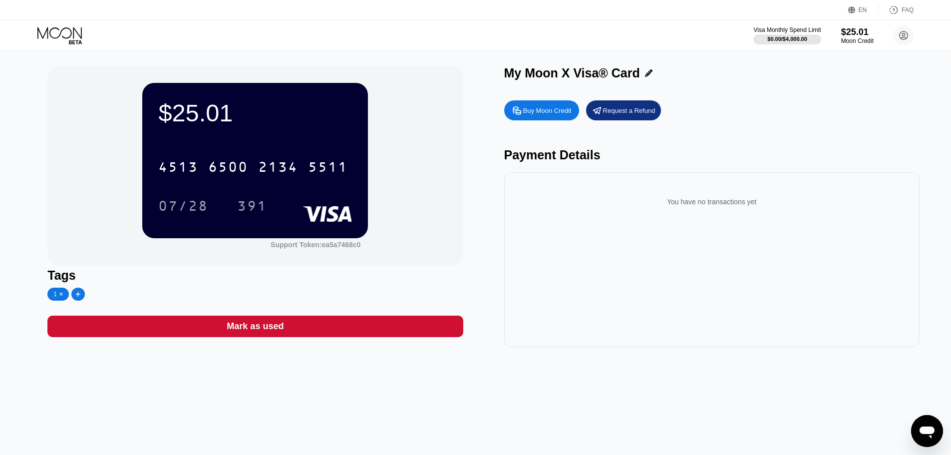
click at [252, 34] on div "Visa Monthly Spend Limit $0.00 / $4,000.00 $25.01 Moon Credit 库龙 ermirentsokol@…" at bounding box center [475, 35] width 951 height 30
click at [52, 35] on icon at bounding box center [60, 35] width 46 height 17
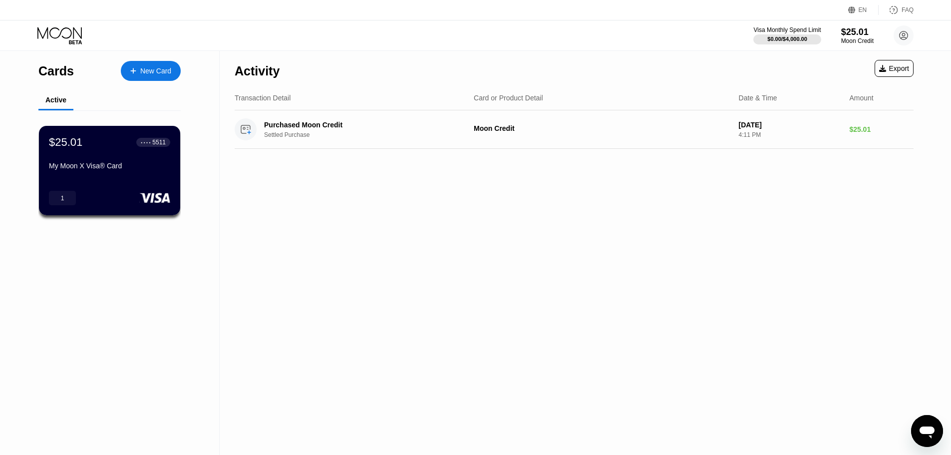
click at [67, 37] on icon at bounding box center [60, 35] width 46 height 17
click at [152, 73] on div "New Card" at bounding box center [155, 71] width 31 height 8
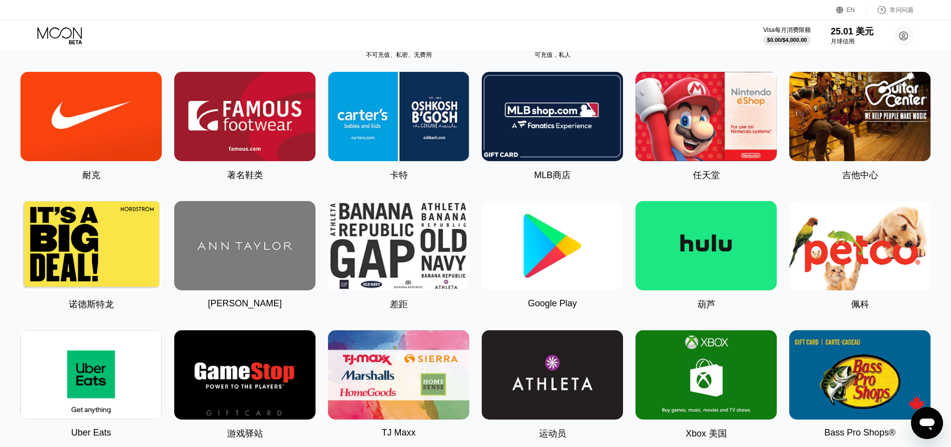
scroll to position [200, 0]
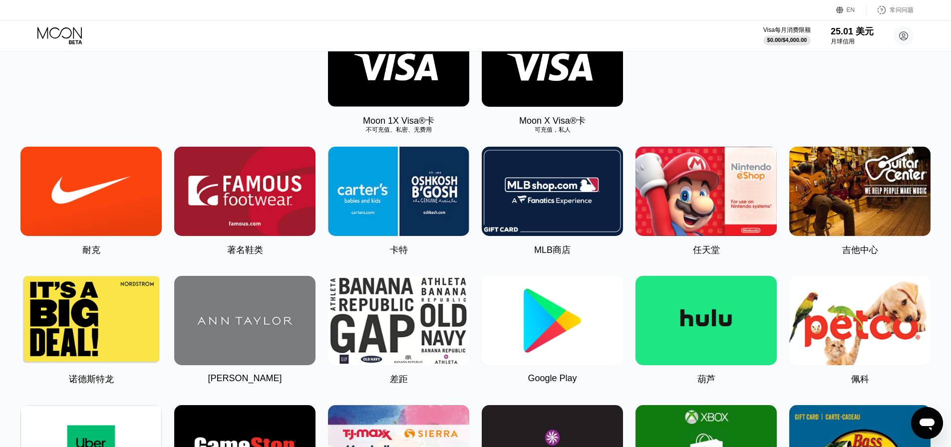
drag, startPoint x: 548, startPoint y: 322, endPoint x: 716, endPoint y: 305, distance: 169.1
click at [548, 322] on img at bounding box center [552, 320] width 141 height 89
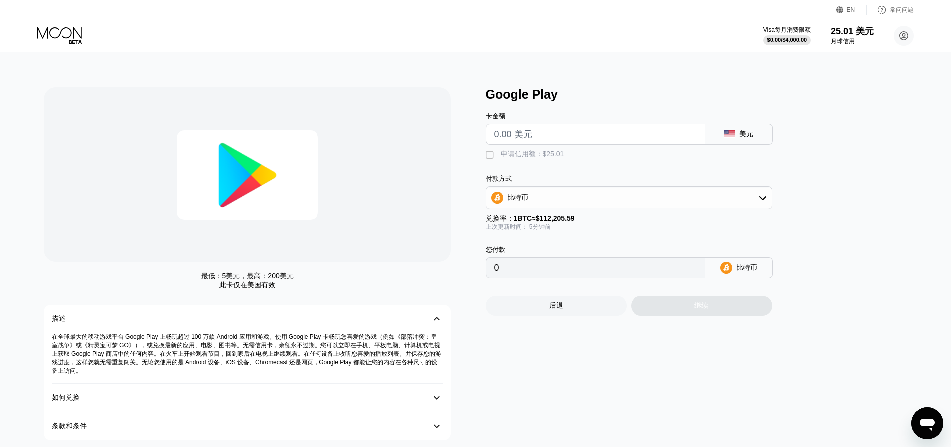
click at [245, 177] on img at bounding box center [247, 174] width 141 height 89
click at [259, 169] on img at bounding box center [247, 174] width 141 height 89
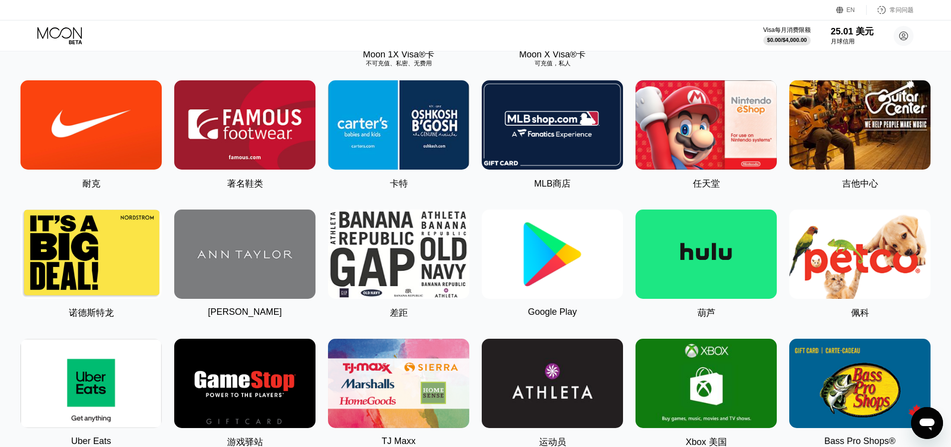
click at [564, 256] on img at bounding box center [552, 254] width 141 height 89
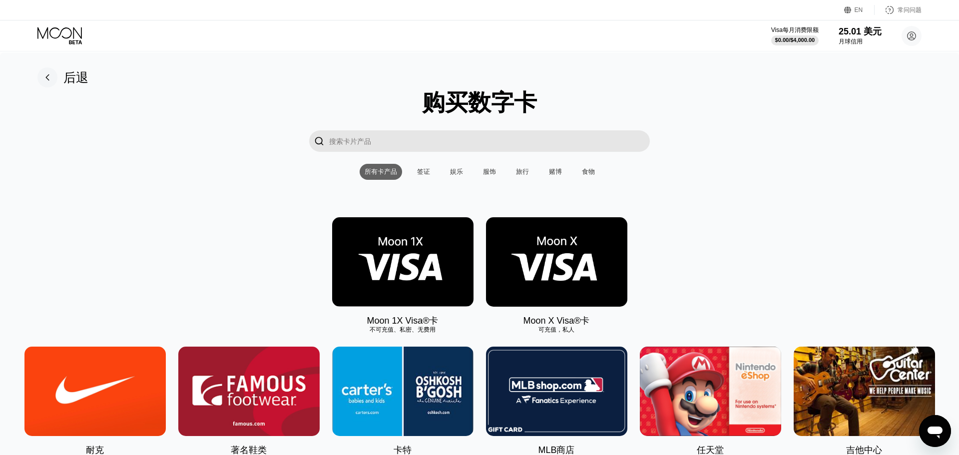
type input "0"
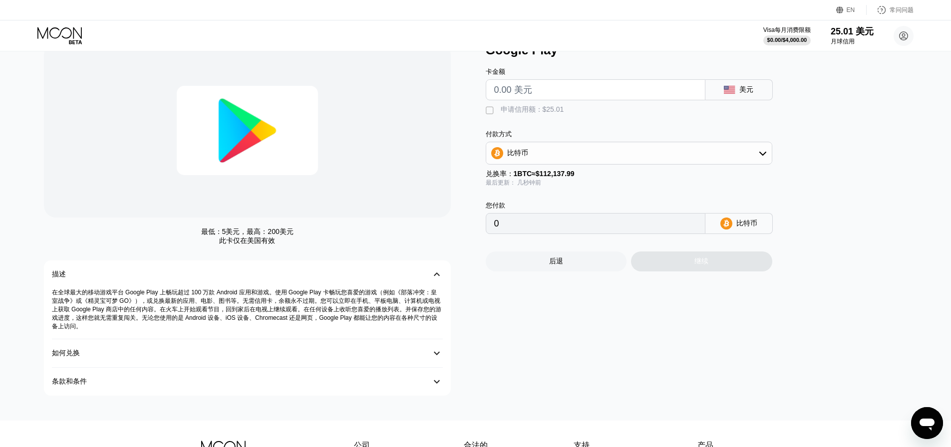
scroll to position [43, 0]
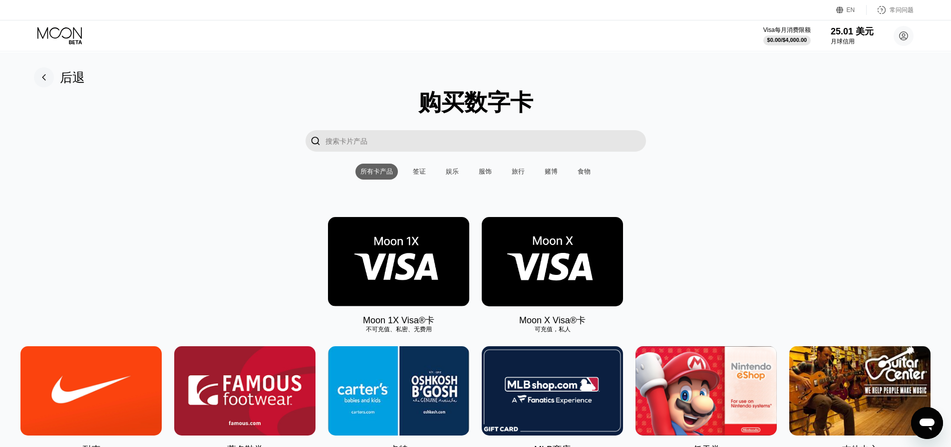
click at [402, 266] on img at bounding box center [398, 261] width 141 height 89
click at [367, 261] on img at bounding box center [398, 261] width 141 height 89
click at [509, 255] on img at bounding box center [552, 261] width 141 height 89
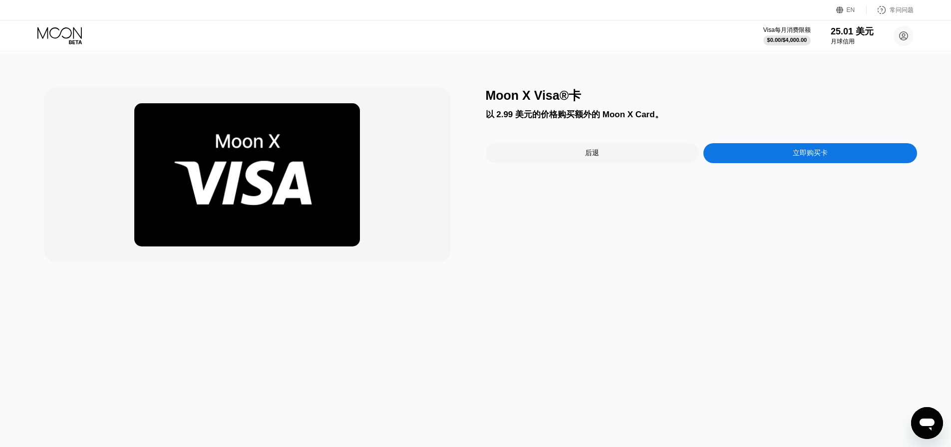
click at [586, 157] on font "后退" at bounding box center [592, 153] width 14 height 8
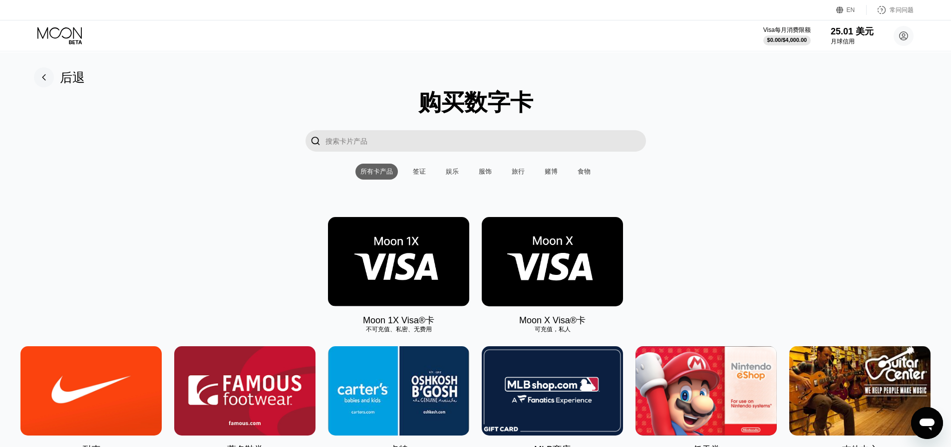
click at [424, 266] on img at bounding box center [398, 261] width 141 height 89
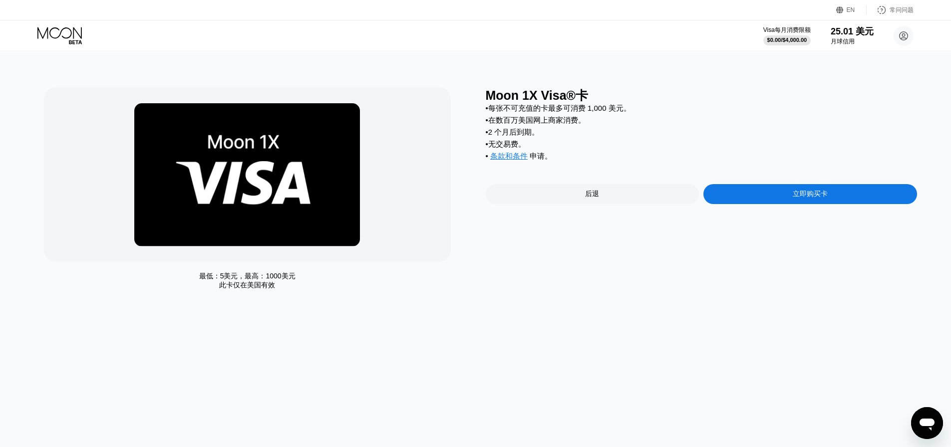
click at [826, 198] on font "立即购买卡" at bounding box center [810, 194] width 35 height 8
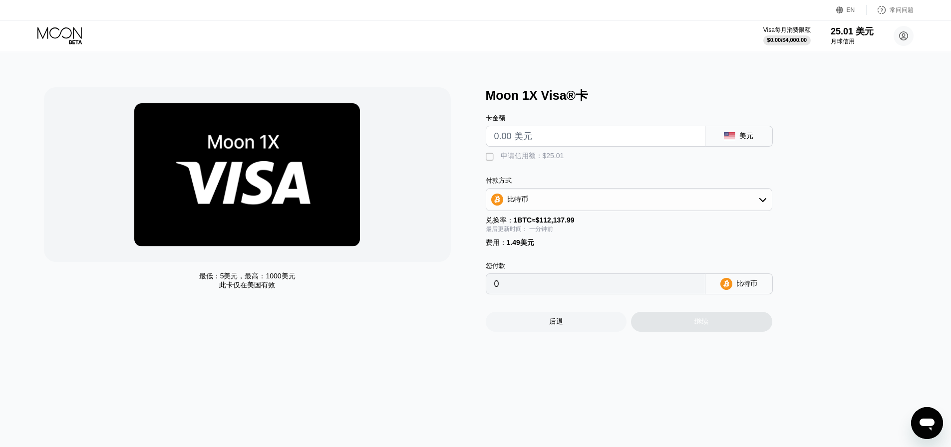
click at [492, 158] on font "" at bounding box center [490, 157] width 8 height 10
click at [490, 161] on font "" at bounding box center [490, 157] width 8 height 10
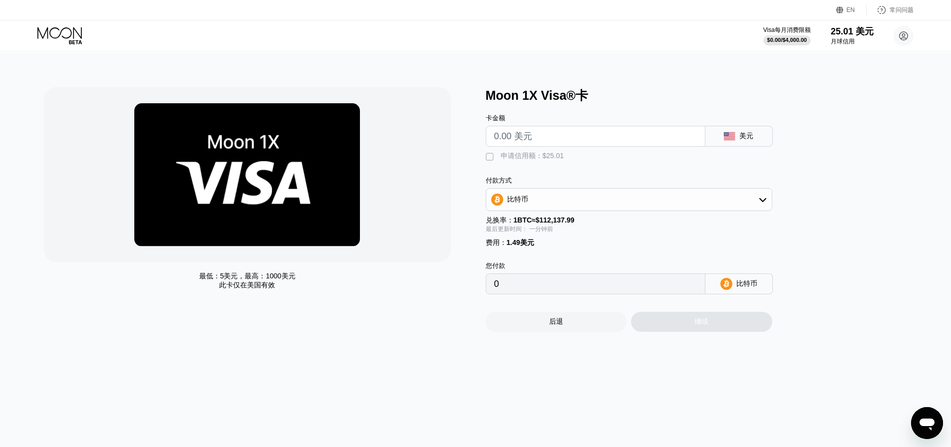
click at [490, 161] on font "" at bounding box center [490, 157] width 8 height 10
click at [569, 174] on div "卡金额 美元  申请信用额：$25.01 付款方式 比特币 兑换率： 1 BTC ≈ $112,137.99 最后更新时间： 一分钟前 费用 ： 1.49美…" at bounding box center [646, 199] width 320 height 191
click at [496, 161] on div " 申请信用额：$25.01" at bounding box center [527, 157] width 83 height 10
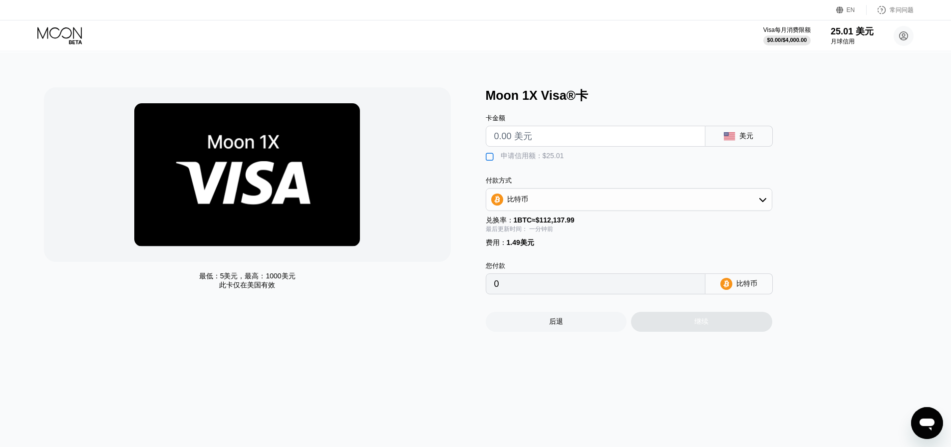
click at [496, 161] on div " 申请信用额：$25.01" at bounding box center [527, 157] width 83 height 10
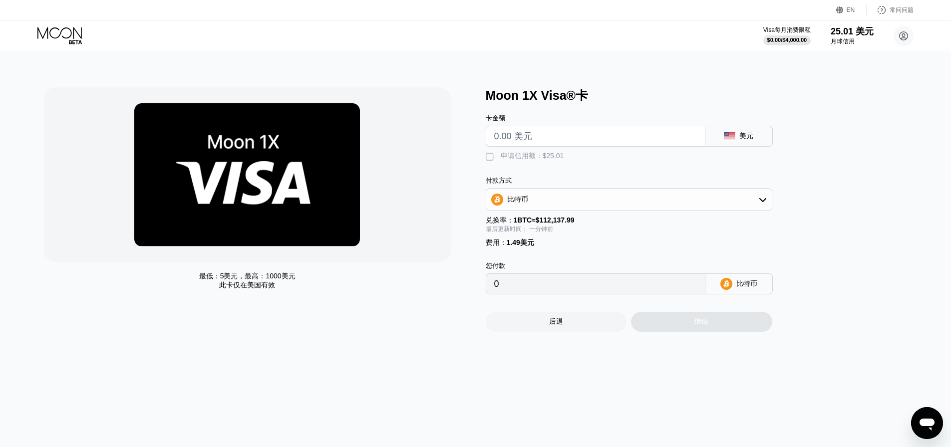
click at [564, 200] on div "比特币" at bounding box center [629, 200] width 286 height 20
click at [565, 250] on div "TRON 上的 USDT" at bounding box center [635, 249] width 259 height 9
type input "0.00"
click at [492, 162] on font "" at bounding box center [490, 157] width 8 height 10
click at [457, 107] on div "最低： 5美元 ，最高： 1000美元 此卡仅在 美国有效" at bounding box center [260, 209] width 432 height 245
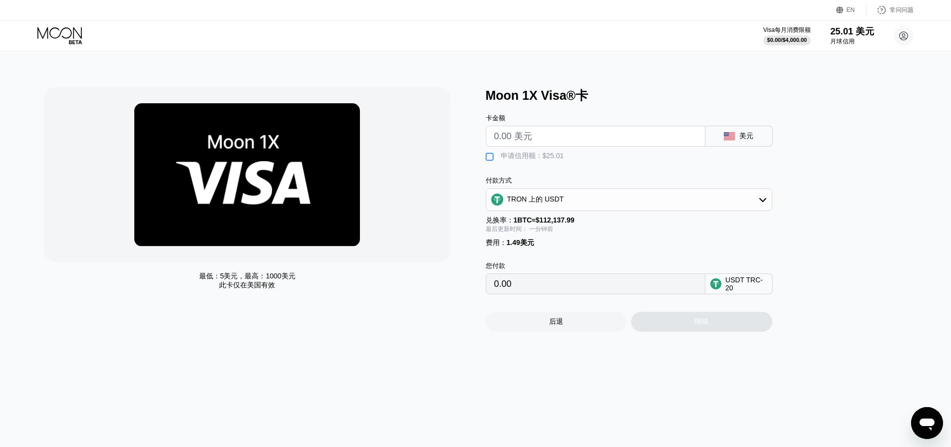
click at [841, 34] on font "25.01 美元" at bounding box center [852, 31] width 44 height 10
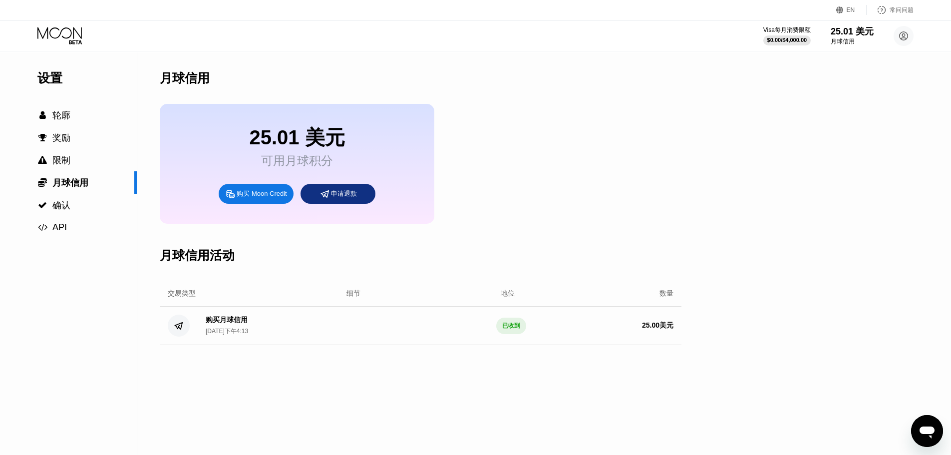
click at [340, 197] on font "申请退款" at bounding box center [344, 193] width 26 height 7
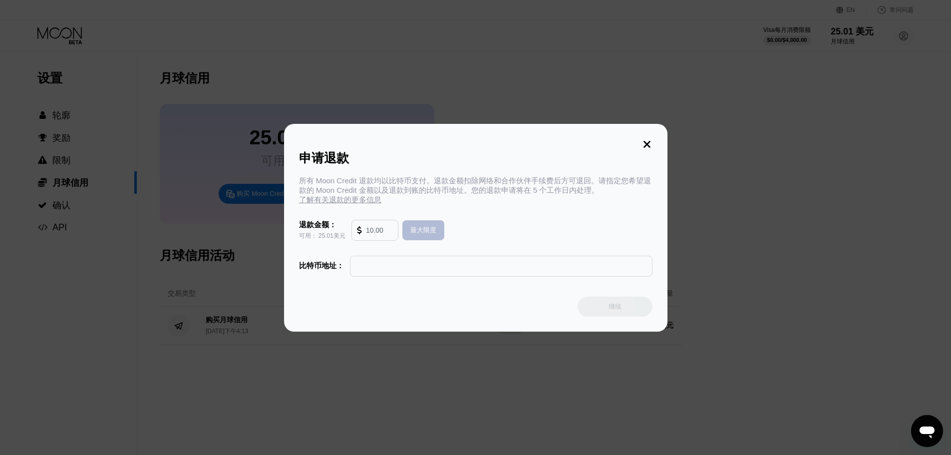
click at [423, 234] on font "最大限度" at bounding box center [423, 229] width 26 height 7
type input "25.01"
click at [422, 271] on input "text" at bounding box center [501, 266] width 292 height 20
click at [644, 144] on icon at bounding box center [647, 144] width 7 height 7
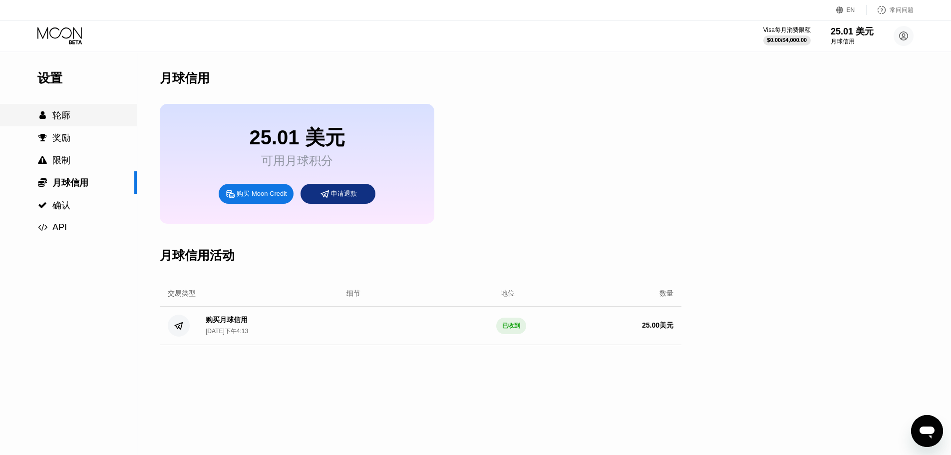
click at [46, 113] on div "" at bounding box center [42, 115] width 10 height 9
click at [55, 29] on icon at bounding box center [60, 35] width 46 height 17
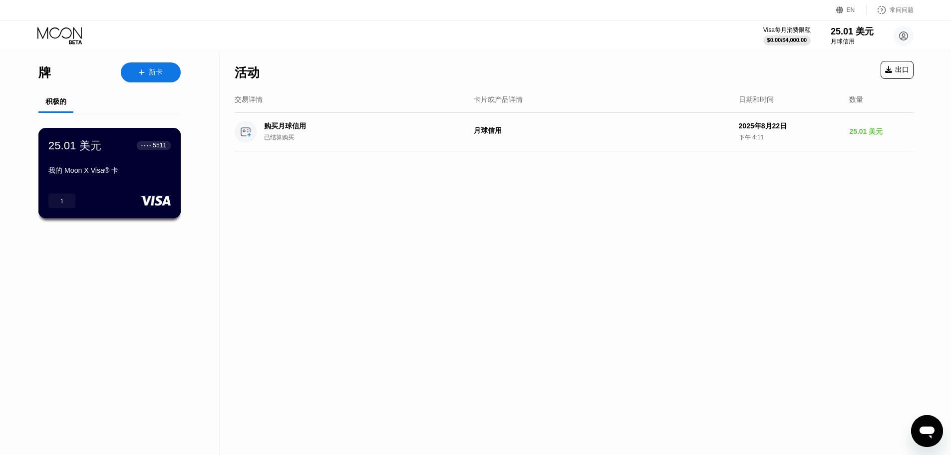
click at [144, 185] on div "25.01 美元 ● ● ● ● 5511 我的 Moon X Visa® 卡 1" at bounding box center [109, 173] width 143 height 90
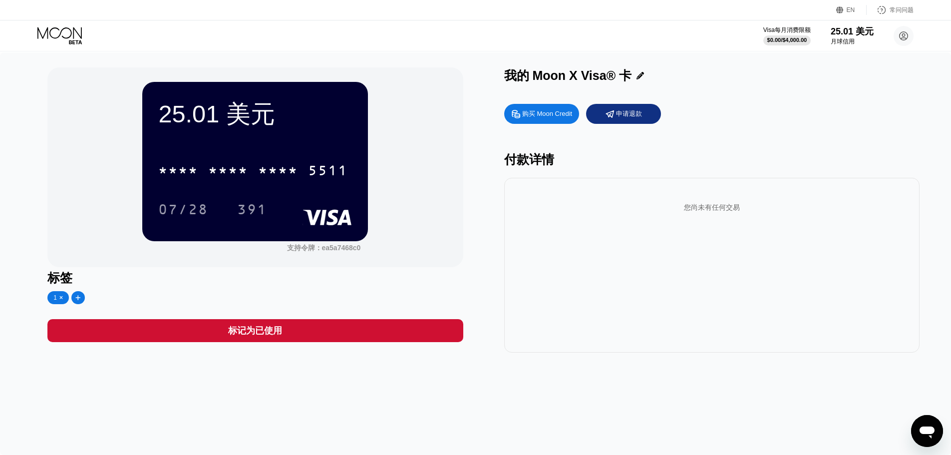
click at [626, 114] on font "申请退款" at bounding box center [629, 113] width 26 height 7
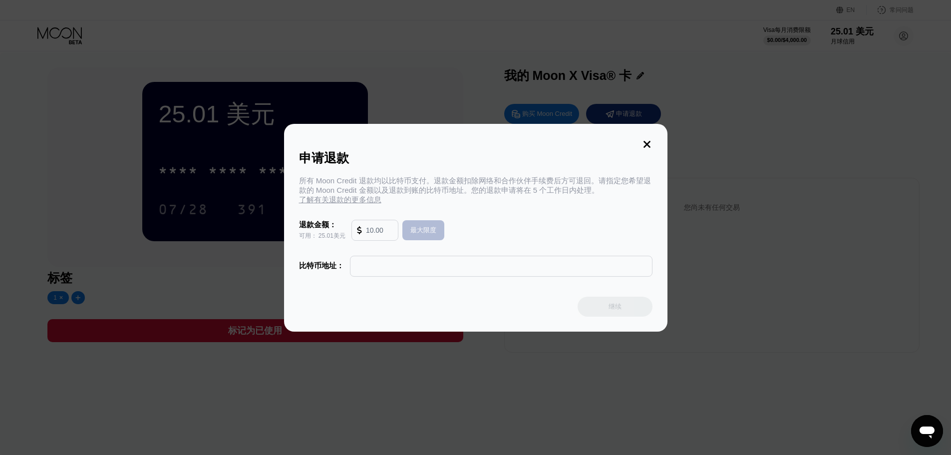
click at [426, 231] on font "最大限度" at bounding box center [423, 229] width 26 height 7
type input "25.01"
click at [451, 272] on input "text" at bounding box center [501, 266] width 292 height 20
click at [372, 273] on input "text" at bounding box center [501, 266] width 292 height 20
click at [648, 139] on icon at bounding box center [647, 144] width 11 height 11
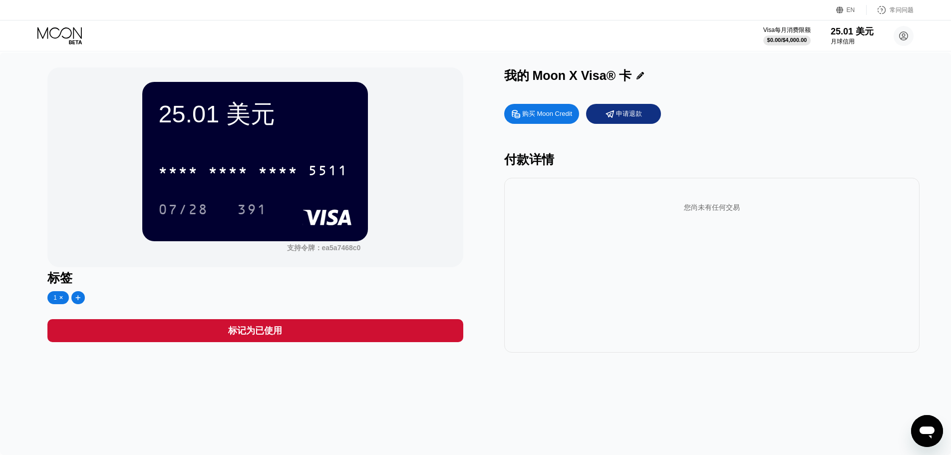
click at [61, 36] on icon at bounding box center [60, 35] width 46 height 17
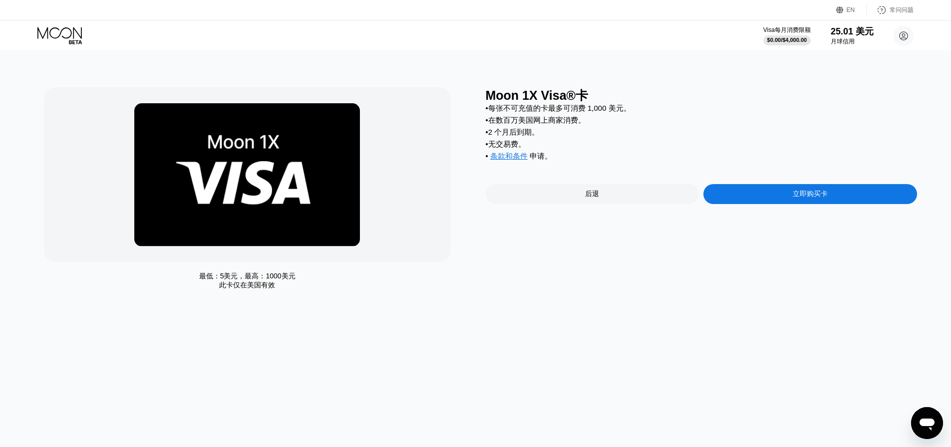
click at [826, 198] on font "立即购买卡" at bounding box center [810, 194] width 35 height 8
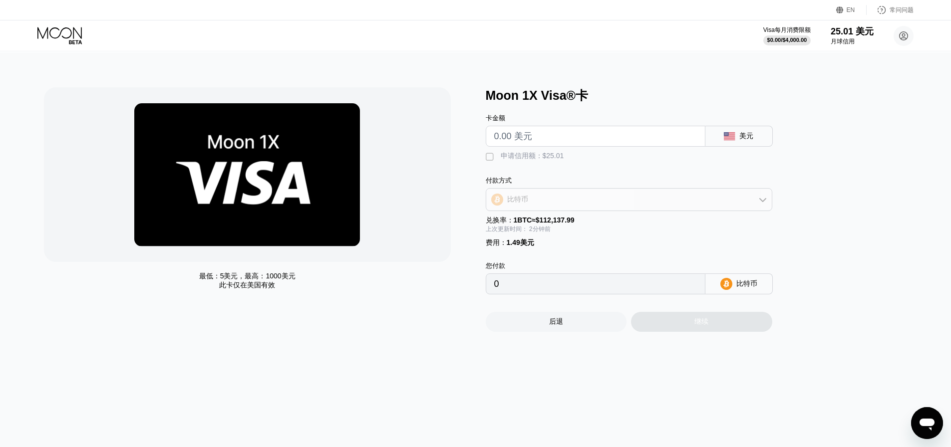
click at [611, 205] on div "比特币" at bounding box center [629, 200] width 286 height 20
click at [591, 254] on div "TRON 上的 USDT" at bounding box center [635, 249] width 259 height 9
type input "0.00"
click at [547, 138] on input "text" at bounding box center [595, 136] width 203 height 20
click at [558, 288] on input "0.00" at bounding box center [595, 284] width 203 height 20
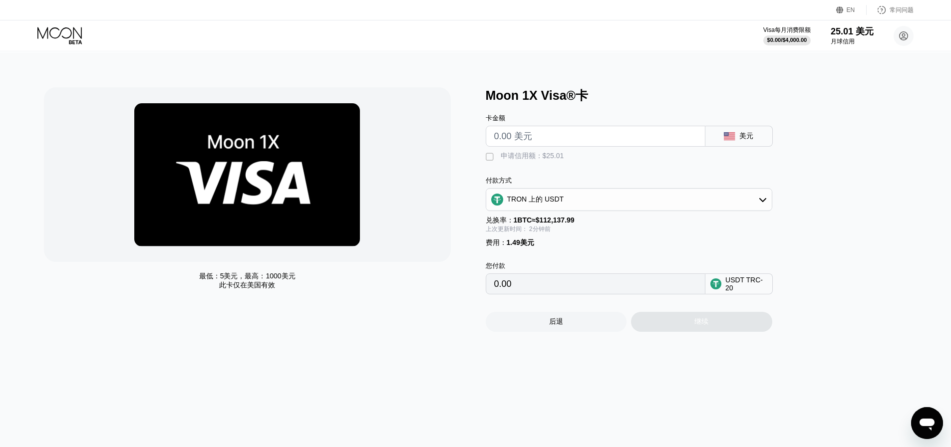
click at [537, 291] on input "0.00" at bounding box center [595, 284] width 203 height 20
click at [441, 320] on div "最低： 5美元 ，最高： 1000美元 此卡仅在 美国有效" at bounding box center [260, 209] width 432 height 245
click at [515, 293] on input "0.00" at bounding box center [595, 284] width 203 height 20
click at [536, 381] on div "最低： 5美元 ，最高： 1000美元 此卡仅在 美国有效 Moon 1X Visa®卡 卡金额 美元  申请信用额：$25.01 付款方式 TRON 上的…" at bounding box center [476, 249] width 959 height 395
click at [553, 142] on input "text" at bounding box center [595, 136] width 203 height 20
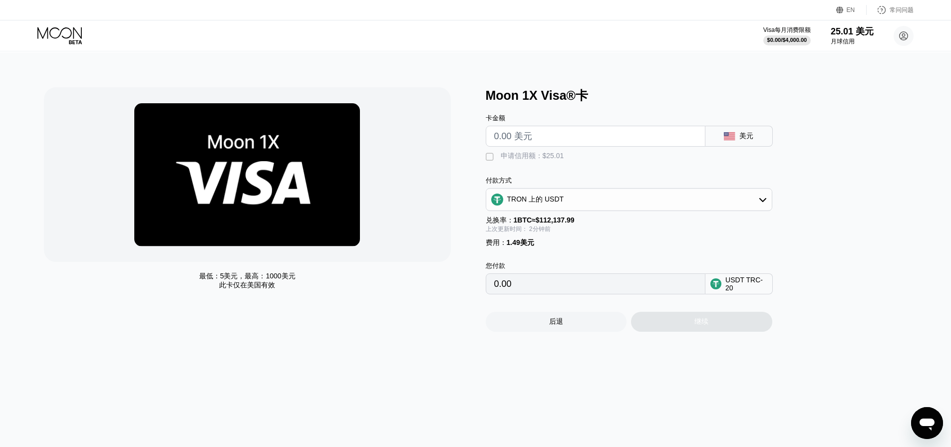
type input "$2"
type input "3.53"
type input "$25"
type input "26.76"
type input "$25"
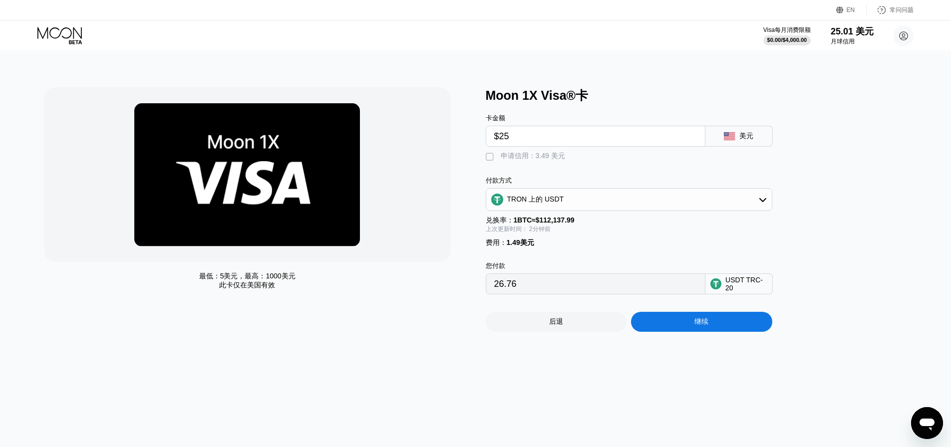
click at [523, 159] on font "申请信用：3.49 美元" at bounding box center [533, 156] width 64 height 8
type input "1.49"
drag, startPoint x: 522, startPoint y: 135, endPoint x: 459, endPoint y: 128, distance: 62.7
click at [459, 128] on div "最低： 5美元 ，最高： 1000美元 此卡仅在 美国有效 Moon 1X Visa®卡 卡金额 $25 美元  申请信用：3.49 美元 付款方式 TRO…" at bounding box center [476, 209] width 864 height 245
type input "$2"
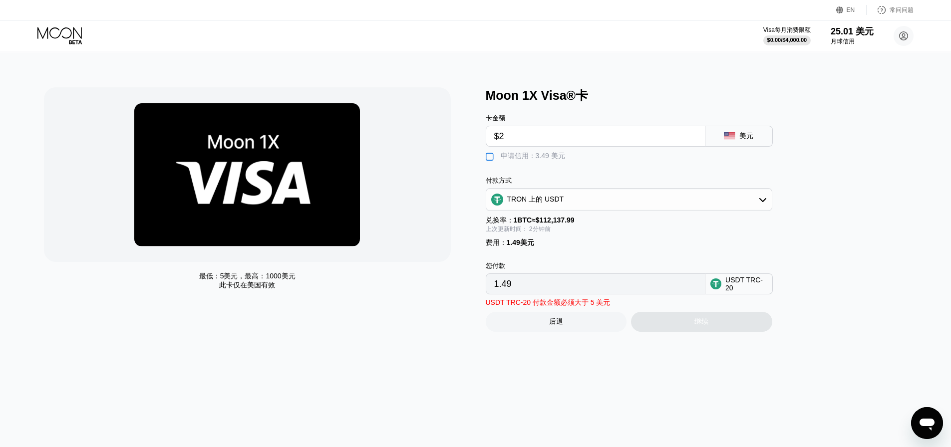
type input "0.00"
click at [568, 245] on div "费用 ： 1.49美元" at bounding box center [629, 243] width 287 height 9
click at [525, 294] on input "0.00" at bounding box center [595, 284] width 203 height 20
click at [516, 283] on input "0.00" at bounding box center [595, 284] width 203 height 20
click at [518, 288] on input "0.00" at bounding box center [595, 284] width 203 height 20
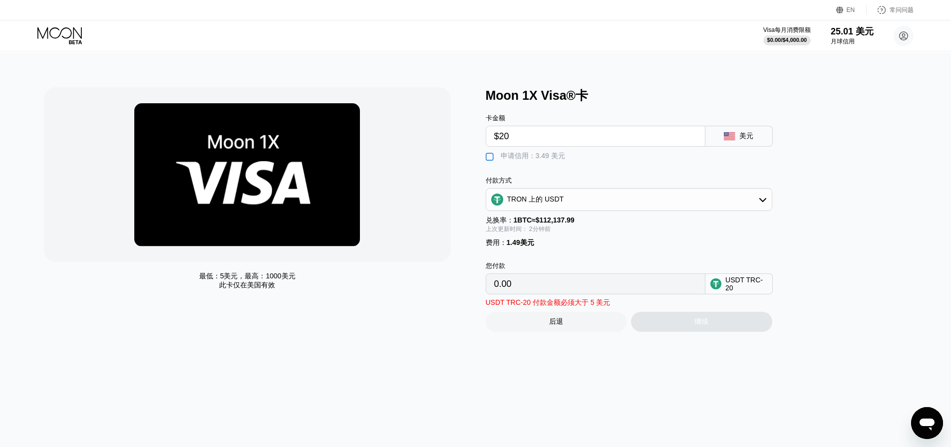
click at [517, 146] on input "$20" at bounding box center [595, 136] width 203 height 20
click at [599, 135] on input "$20" at bounding box center [595, 136] width 203 height 20
drag, startPoint x: 529, startPoint y: 136, endPoint x: 551, endPoint y: 161, distance: 33.3
click at [452, 139] on div "最低： 5美元 ，最高： 1000美元 此卡仅在 美国有效 Moon 1X Visa®卡 卡金额 $20 美元  申请信用：3.49 美元 付款方式 TRO…" at bounding box center [476, 209] width 864 height 245
type input "$25"
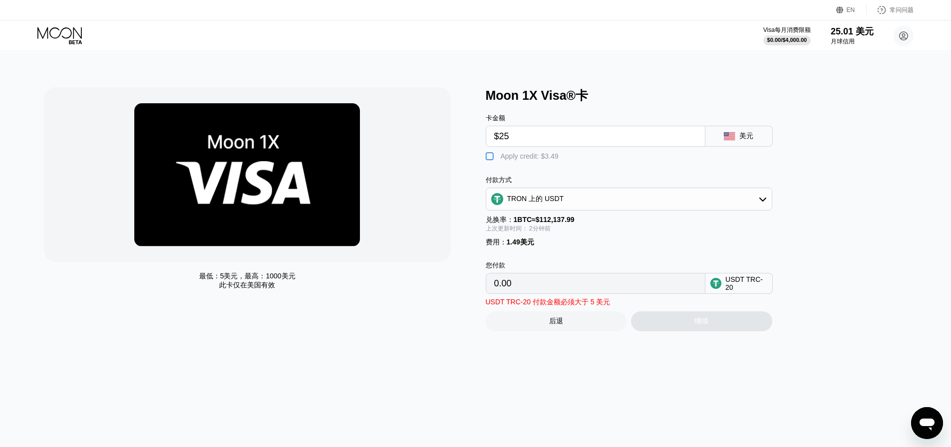
type input "1.49"
type input "$25"
click at [585, 109] on div "卡金额 $25 美元" at bounding box center [646, 125] width 320 height 43
click at [492, 160] on font "" at bounding box center [490, 157] width 8 height 10
click at [491, 162] on font "" at bounding box center [490, 157] width 8 height 10
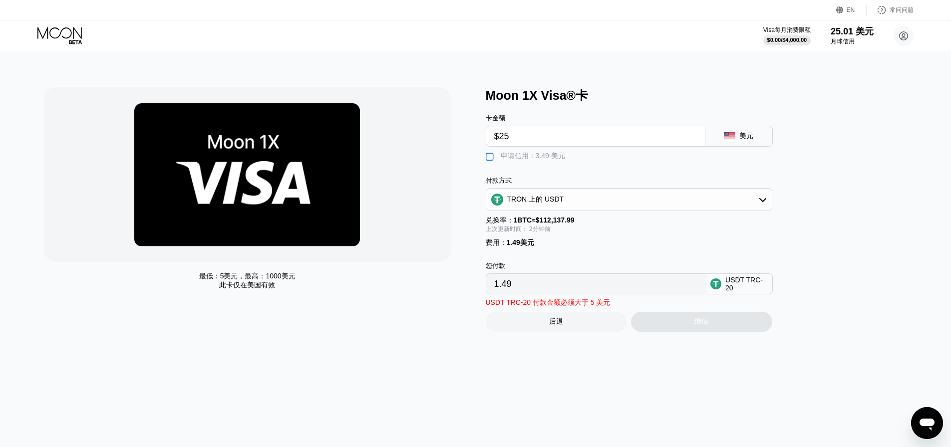
click at [490, 162] on font "" at bounding box center [490, 157] width 8 height 10
type input "26.76"
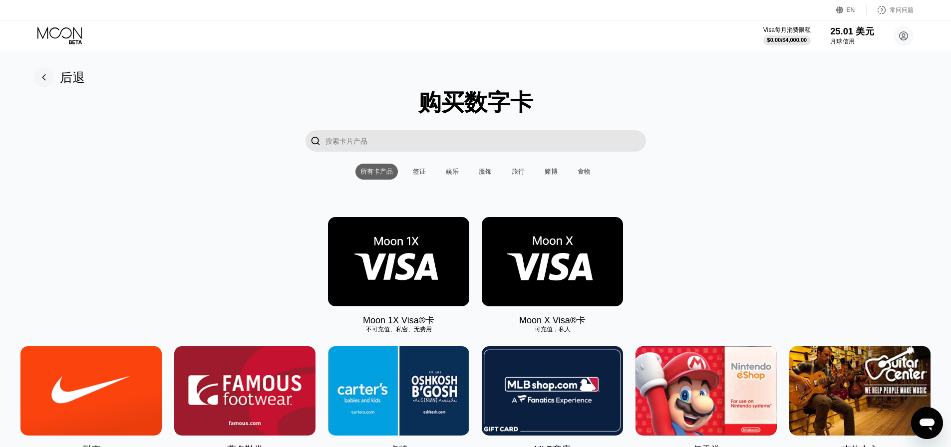
click at [839, 36] on font "25.01 美元" at bounding box center [852, 31] width 44 height 10
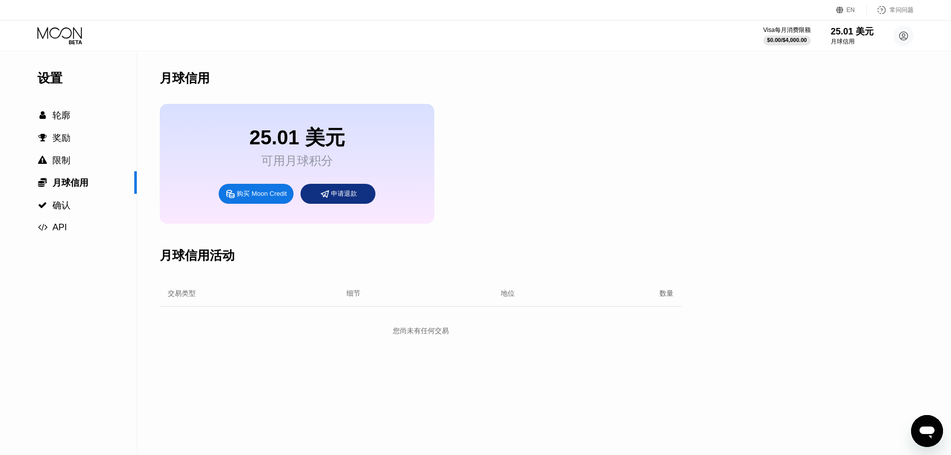
click at [348, 197] on font "申请退款" at bounding box center [344, 193] width 26 height 7
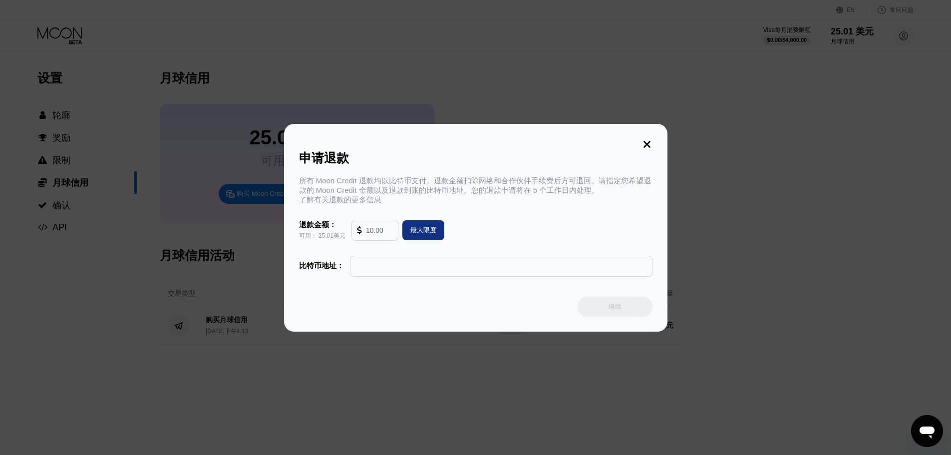
click at [426, 235] on div "最大限度" at bounding box center [423, 230] width 26 height 10
type input "25.01"
click at [410, 272] on input "text" at bounding box center [501, 266] width 292 height 20
paste input "1PmMQGb7WtzFMJun5YPGgfF872QQXAwfv9"
type input "1PmMQGb7WtzFMJun5YPGgfF872QQXAwfv9"
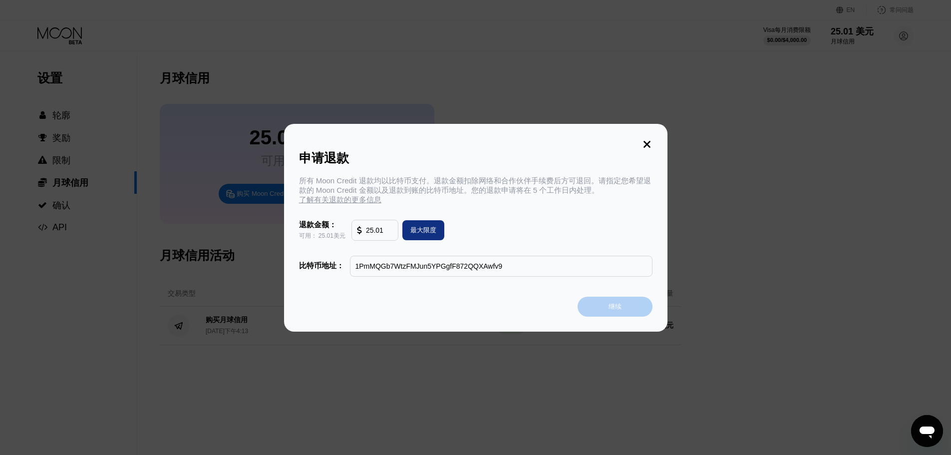
click at [609, 310] on font "继续" at bounding box center [615, 306] width 13 height 7
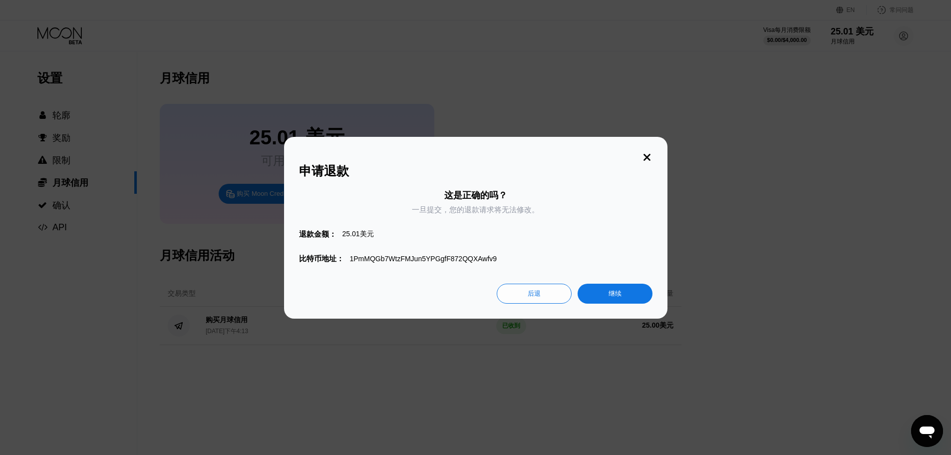
click at [616, 295] on font "继续" at bounding box center [615, 293] width 13 height 7
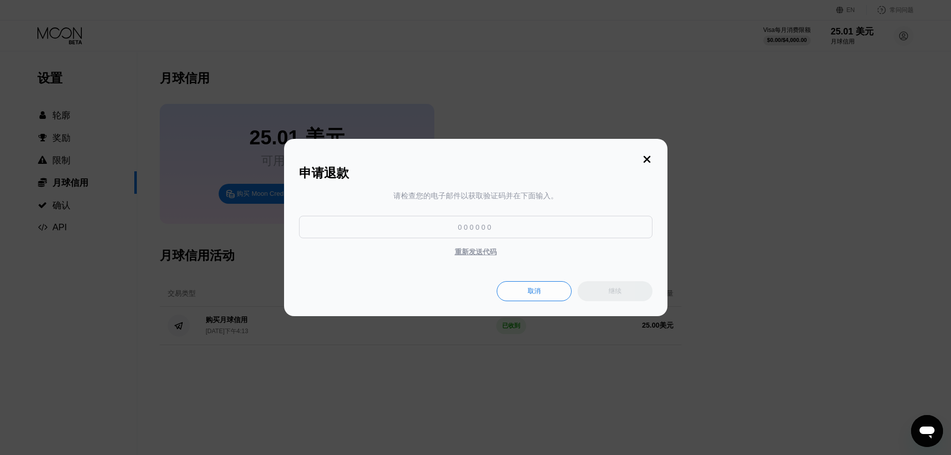
click at [478, 228] on input at bounding box center [475, 227] width 353 height 22
click at [461, 227] on input at bounding box center [475, 227] width 353 height 22
click at [460, 227] on input at bounding box center [475, 227] width 353 height 22
type input "346270"
click at [613, 292] on font "继续" at bounding box center [615, 290] width 13 height 7
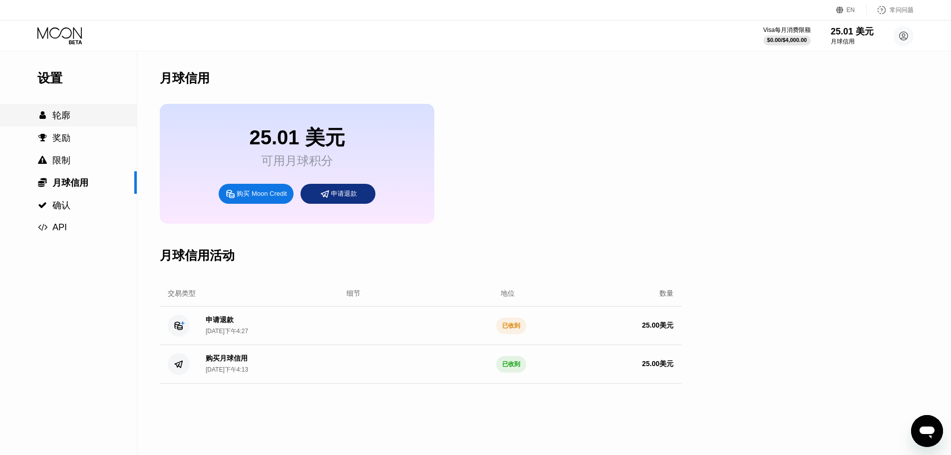
click at [76, 121] on div " 轮廓" at bounding box center [68, 115] width 137 height 12
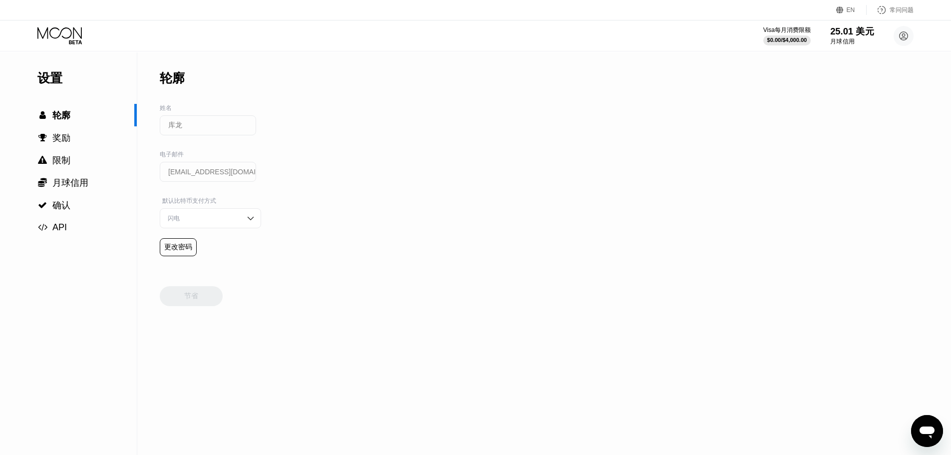
click at [845, 41] on font "月球信用" at bounding box center [842, 41] width 24 height 7
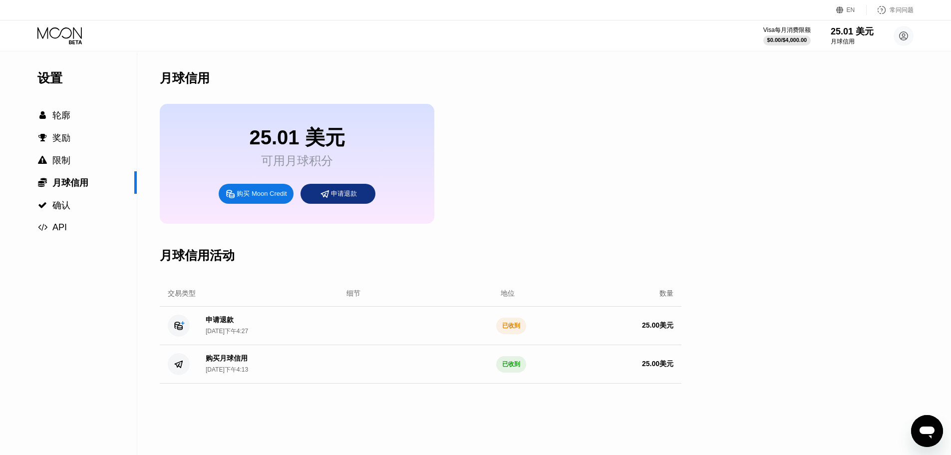
click at [493, 335] on div "申请退款 [DATE]下午4:27 已收到 25.00 美元" at bounding box center [421, 326] width 522 height 38
click at [511, 329] on font "已收到" at bounding box center [511, 325] width 18 height 7
click at [219, 324] on font "申请退款" at bounding box center [220, 320] width 28 height 8
click at [474, 160] on div "25.01 美元 可用月球积分 购买 Moon Credit 申请退款" at bounding box center [421, 164] width 522 height 120
